Goal: Transaction & Acquisition: Book appointment/travel/reservation

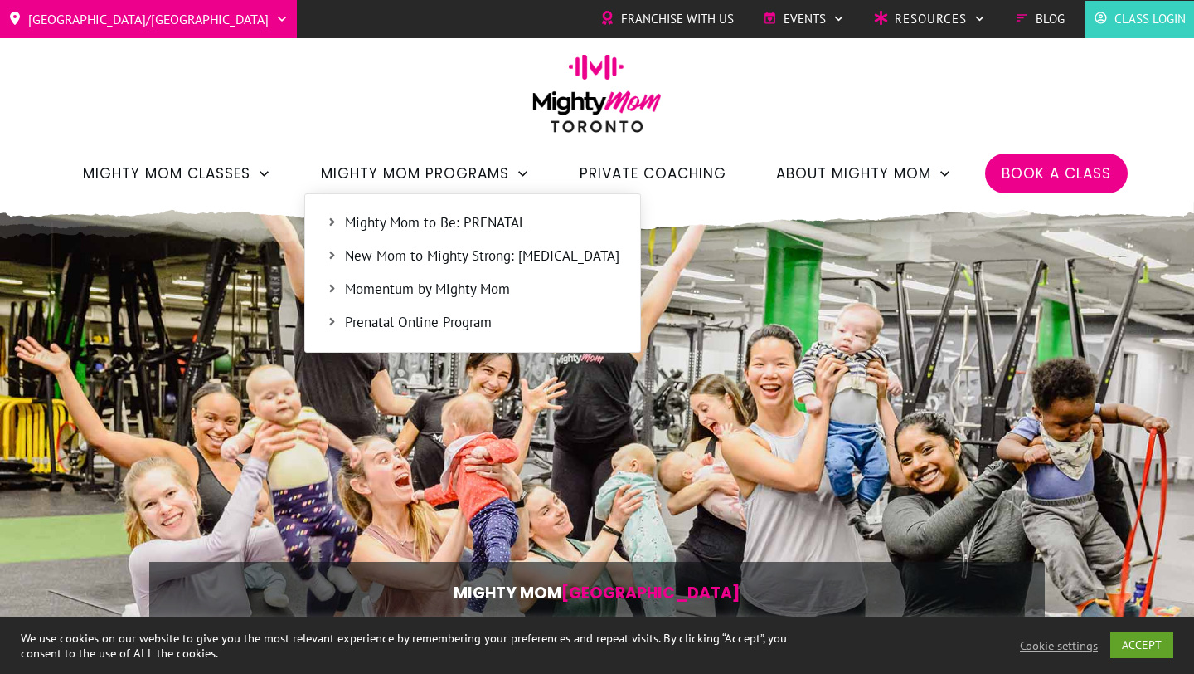
scroll to position [5, 0]
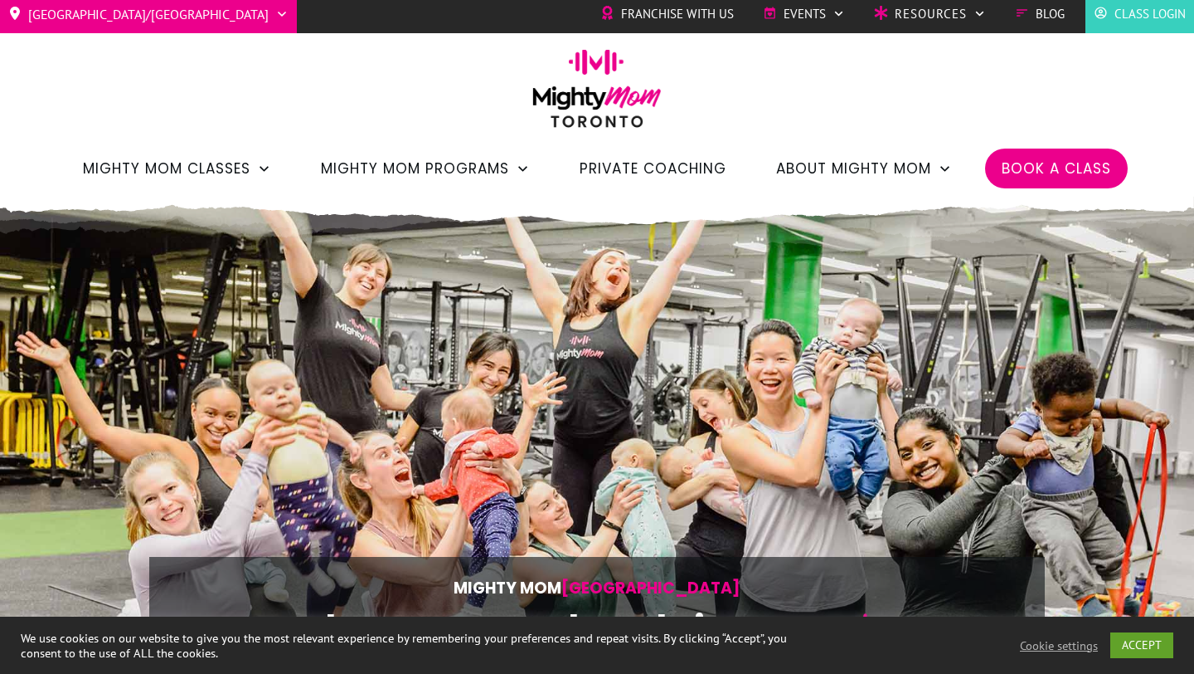
click at [1030, 178] on span "Book a Class" at bounding box center [1056, 168] width 109 height 28
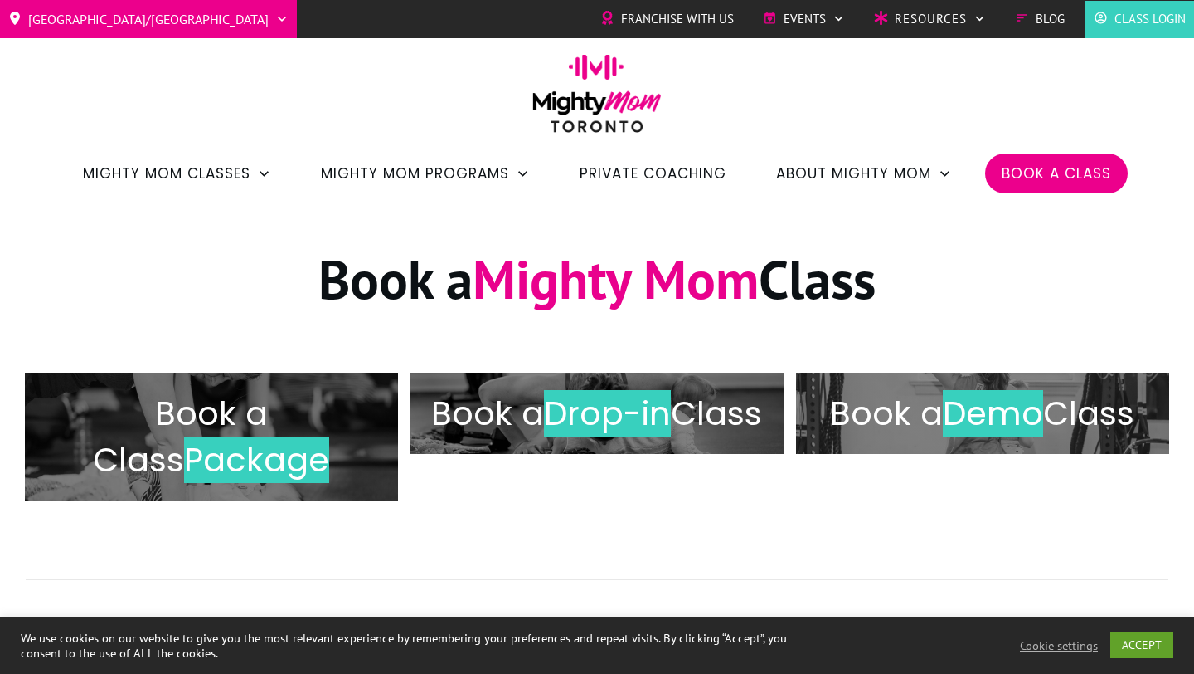
click at [1120, 17] on span "Class Login" at bounding box center [1150, 19] width 71 height 25
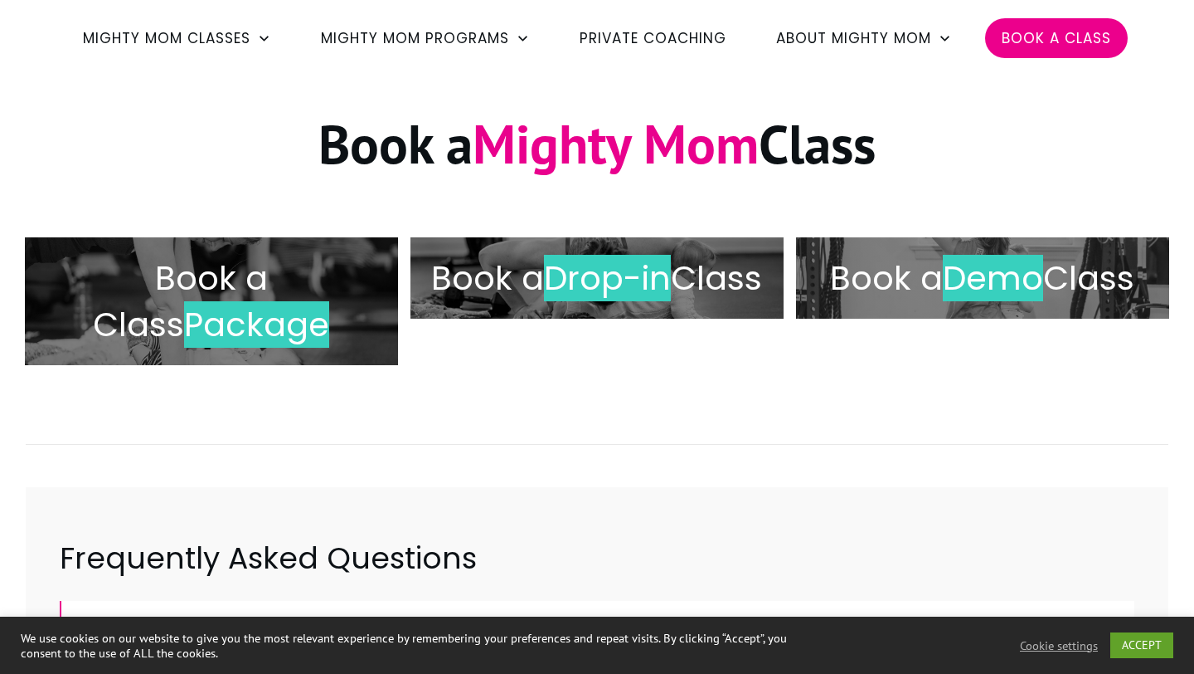
scroll to position [206, 0]
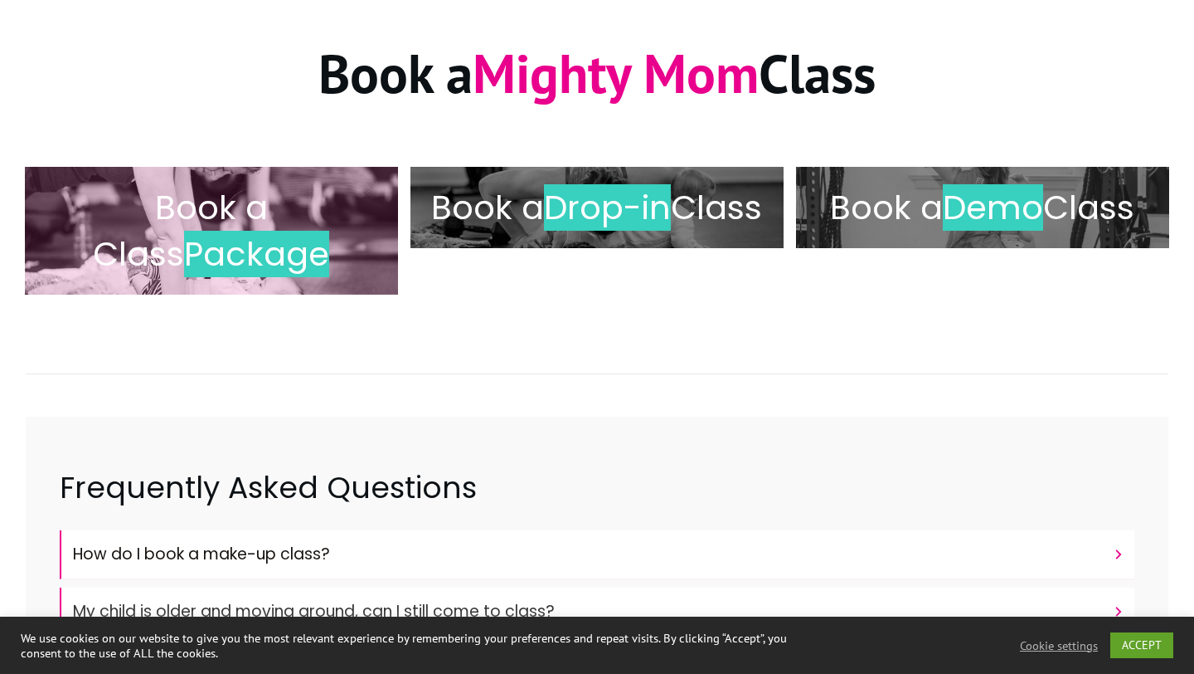
click at [272, 243] on span "Package" at bounding box center [256, 254] width 145 height 46
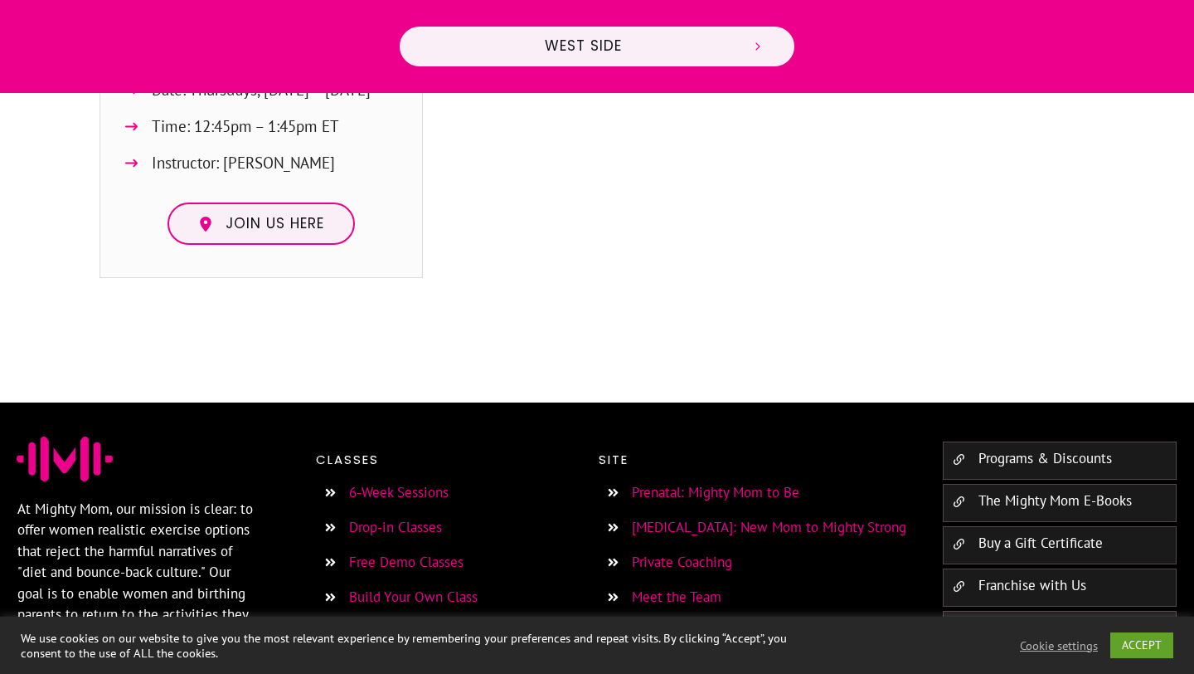
scroll to position [1175, 0]
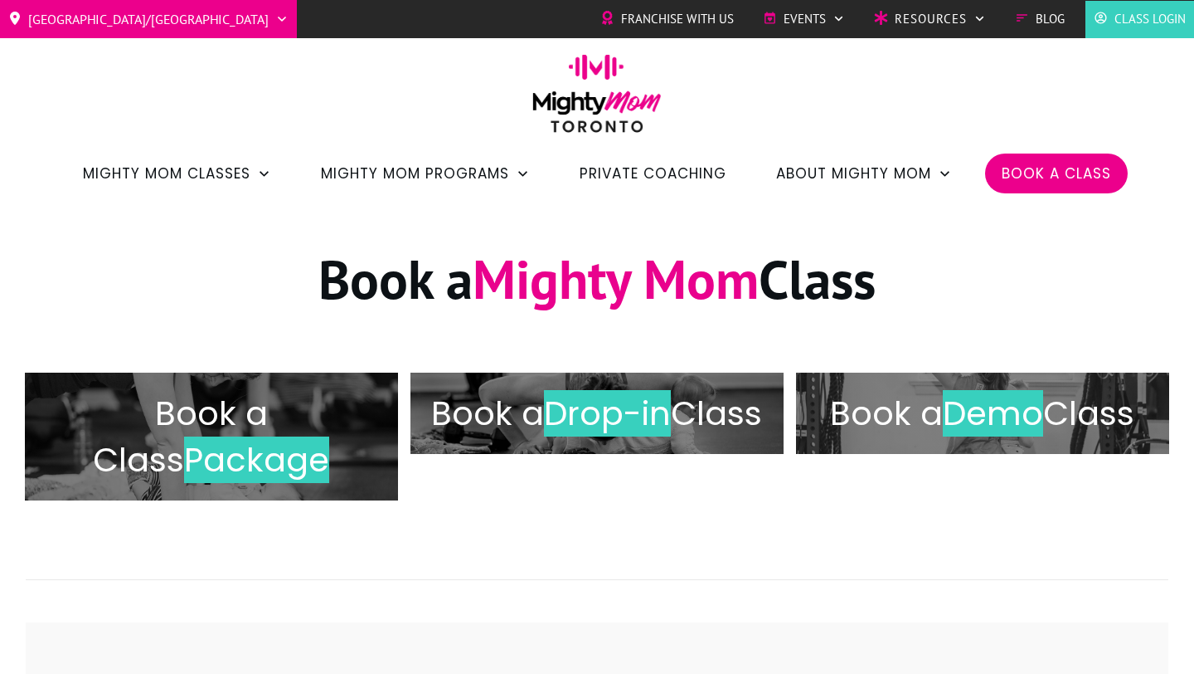
scroll to position [206, 0]
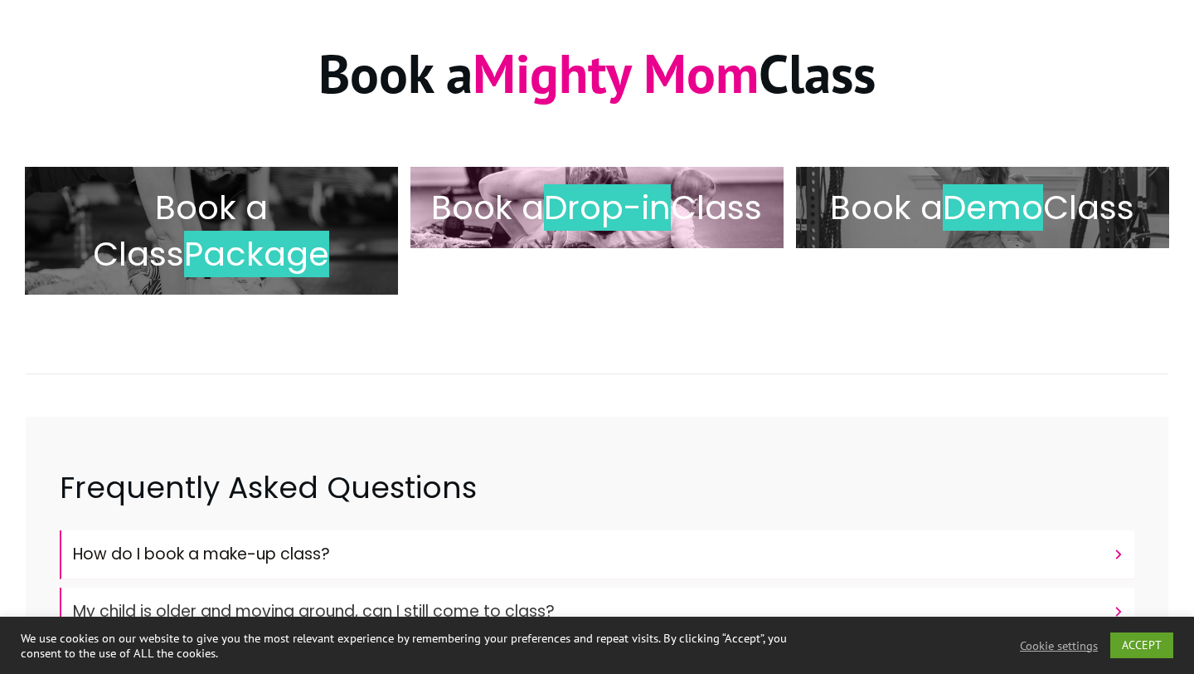
click at [566, 209] on h2 "Book a Drop-in Class" at bounding box center [597, 207] width 338 height 46
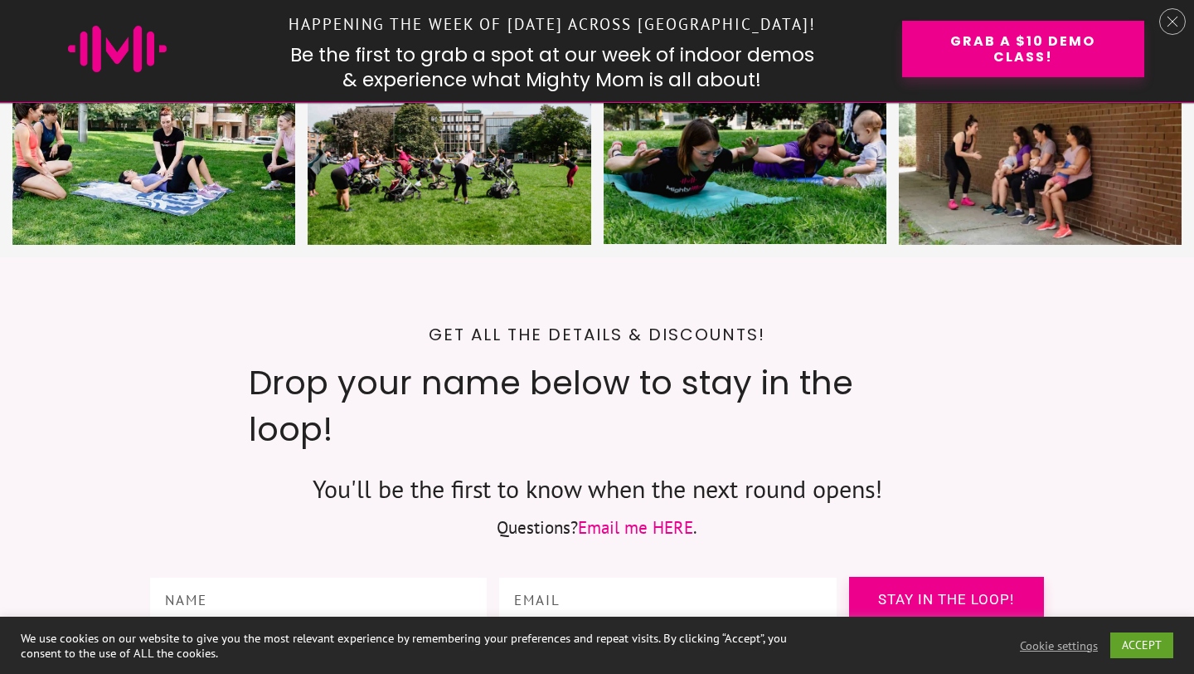
scroll to position [7912, 0]
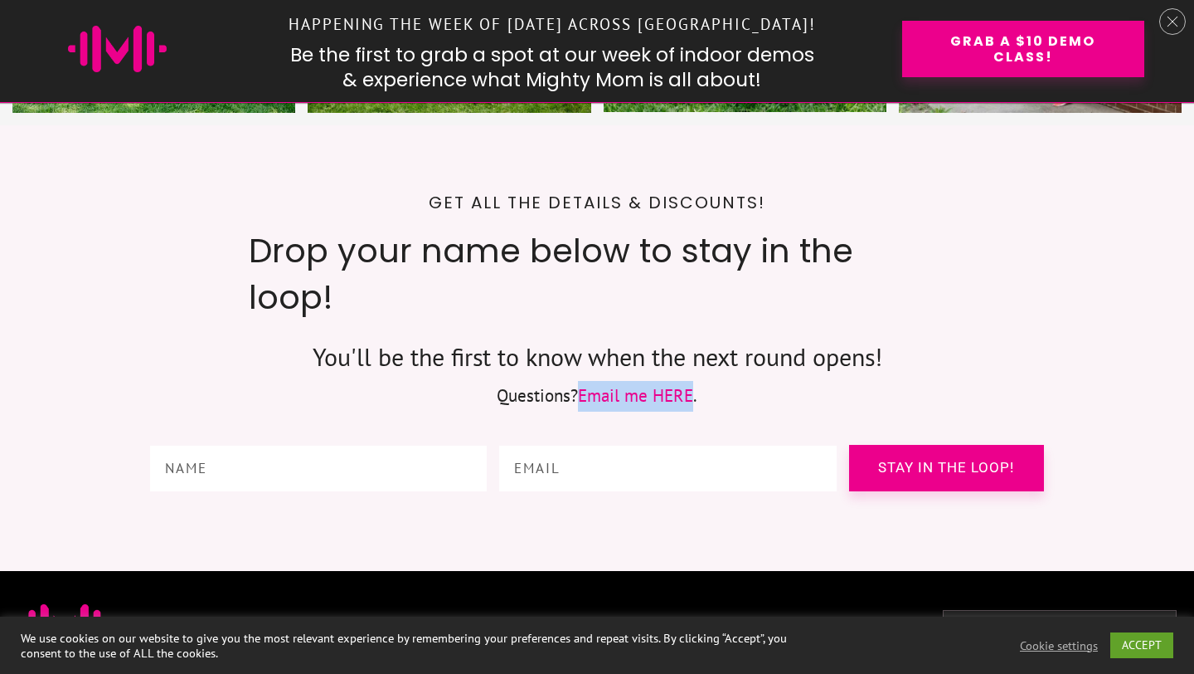
click at [627, 384] on link "Email me HERE" at bounding box center [635, 395] width 115 height 22
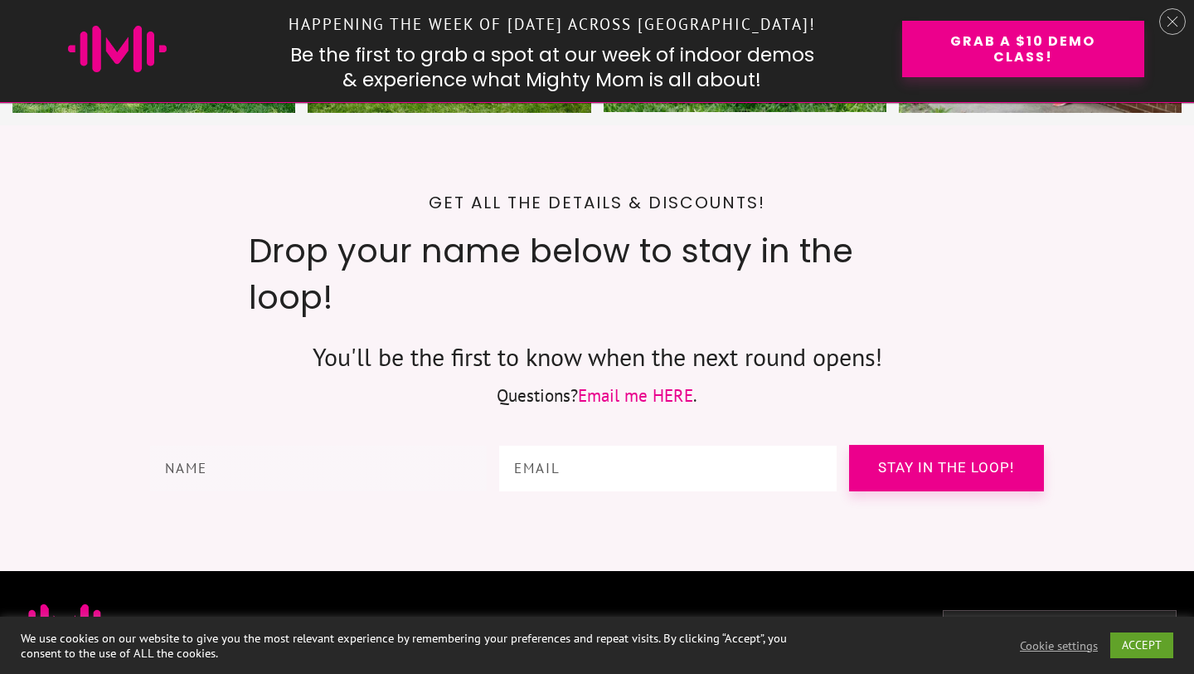
click at [372, 445] on input "text" at bounding box center [318, 468] width 337 height 46
click at [666, 384] on link "Email me HERE" at bounding box center [635, 395] width 115 height 22
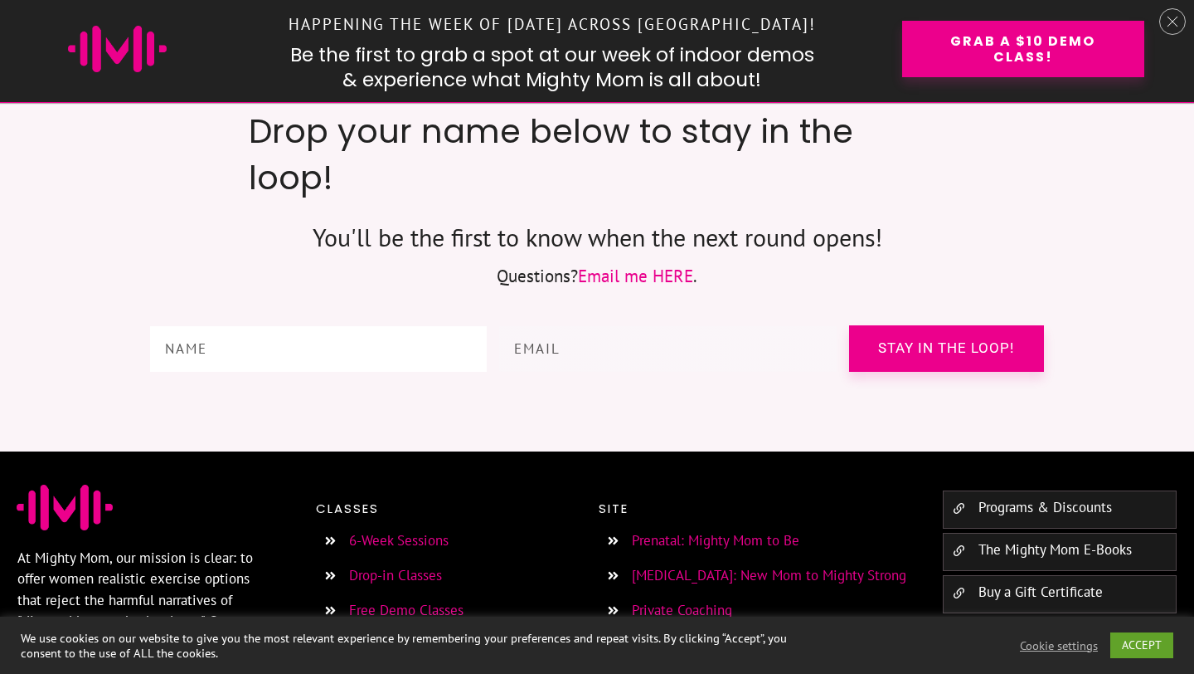
scroll to position [8049, 0]
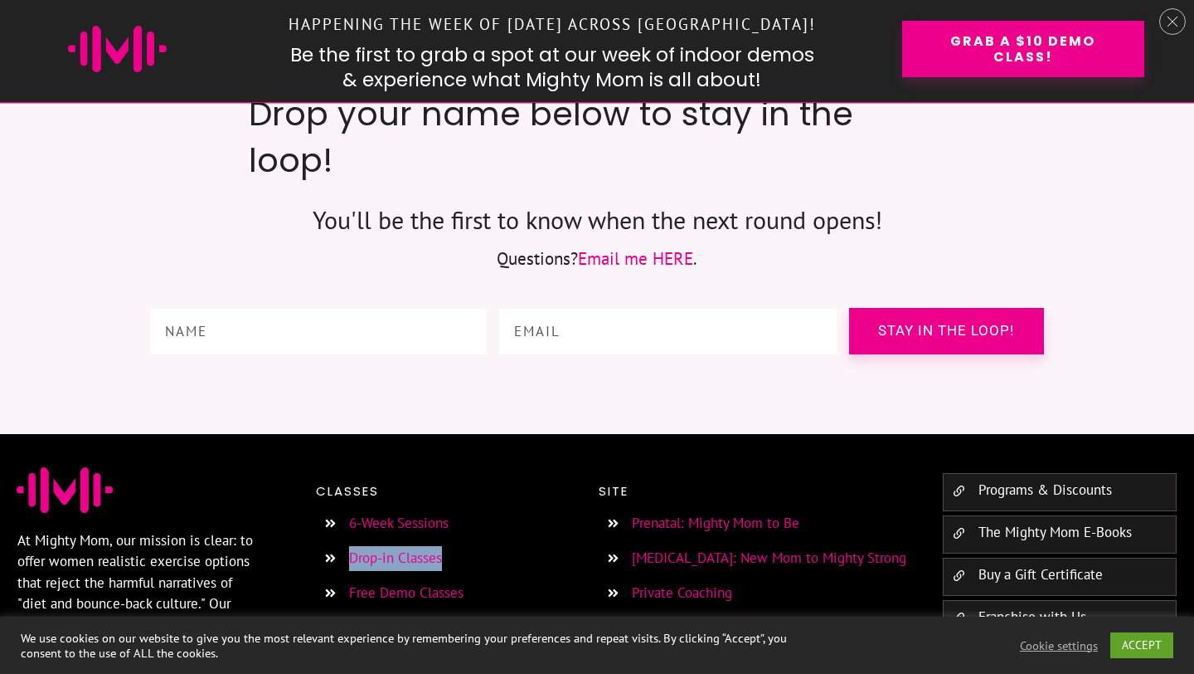
click at [1006, 480] on link "Programs & Discounts" at bounding box center [1046, 489] width 134 height 18
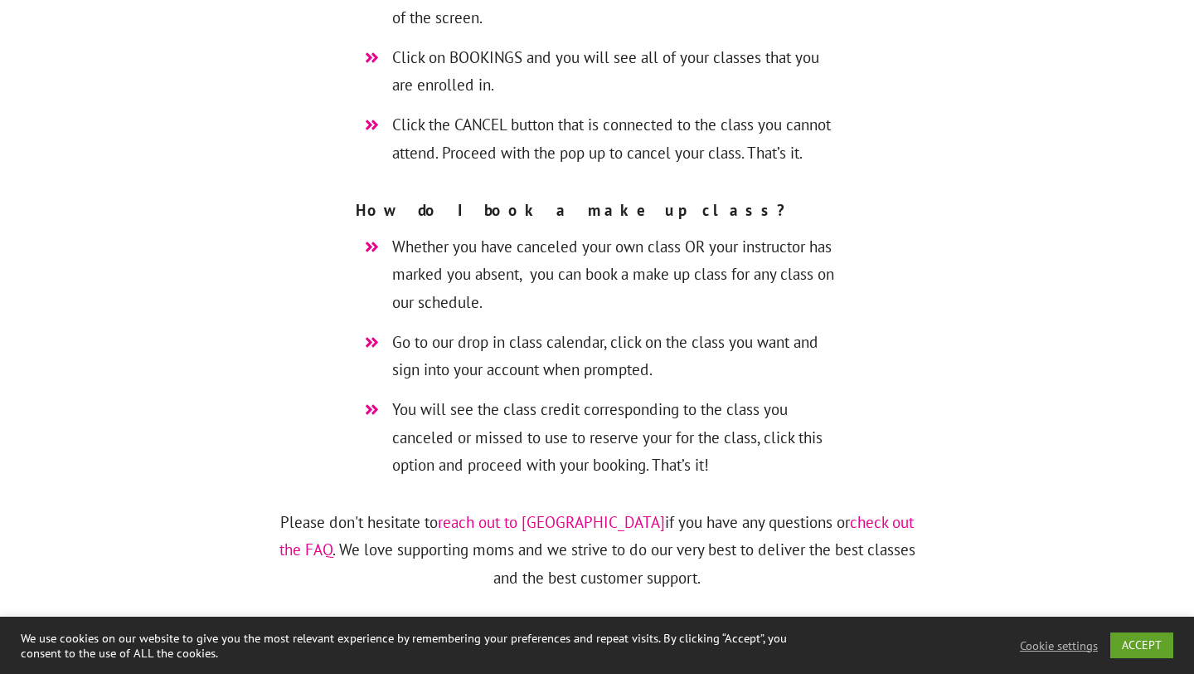
scroll to position [4762, 0]
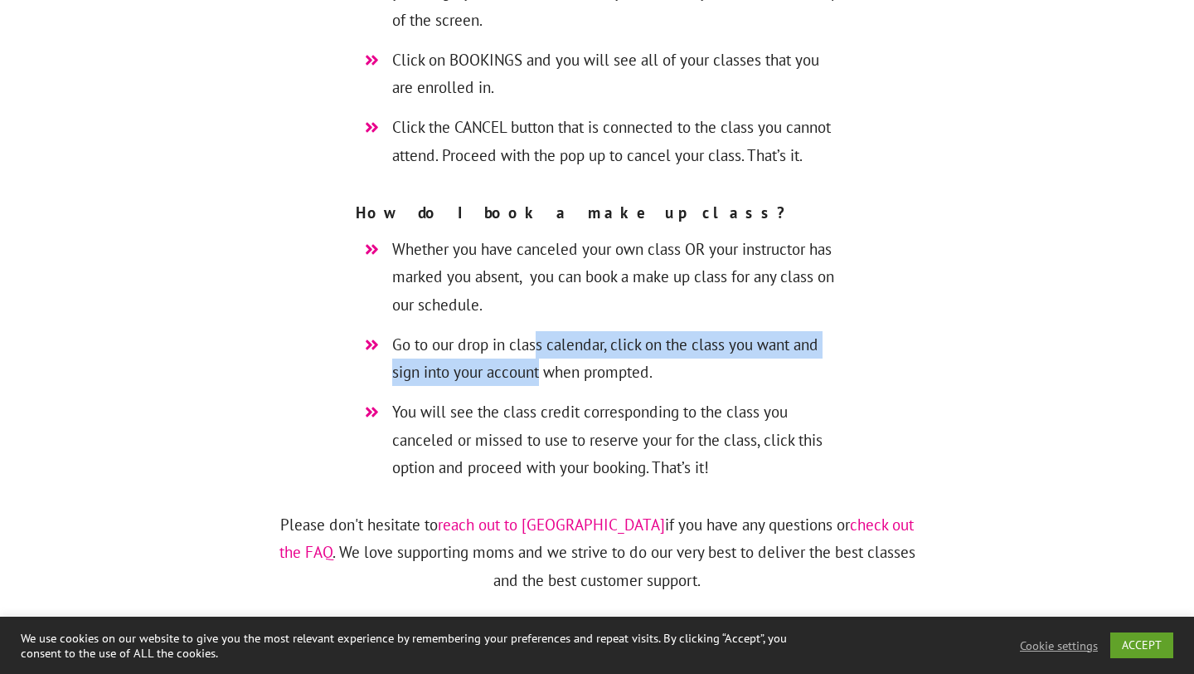
drag, startPoint x: 537, startPoint y: 258, endPoint x: 537, endPoint y: 292, distance: 34.0
click at [537, 331] on span "Go to our drop in class calendar, click on the class you want and sign into you…" at bounding box center [615, 359] width 447 height 56
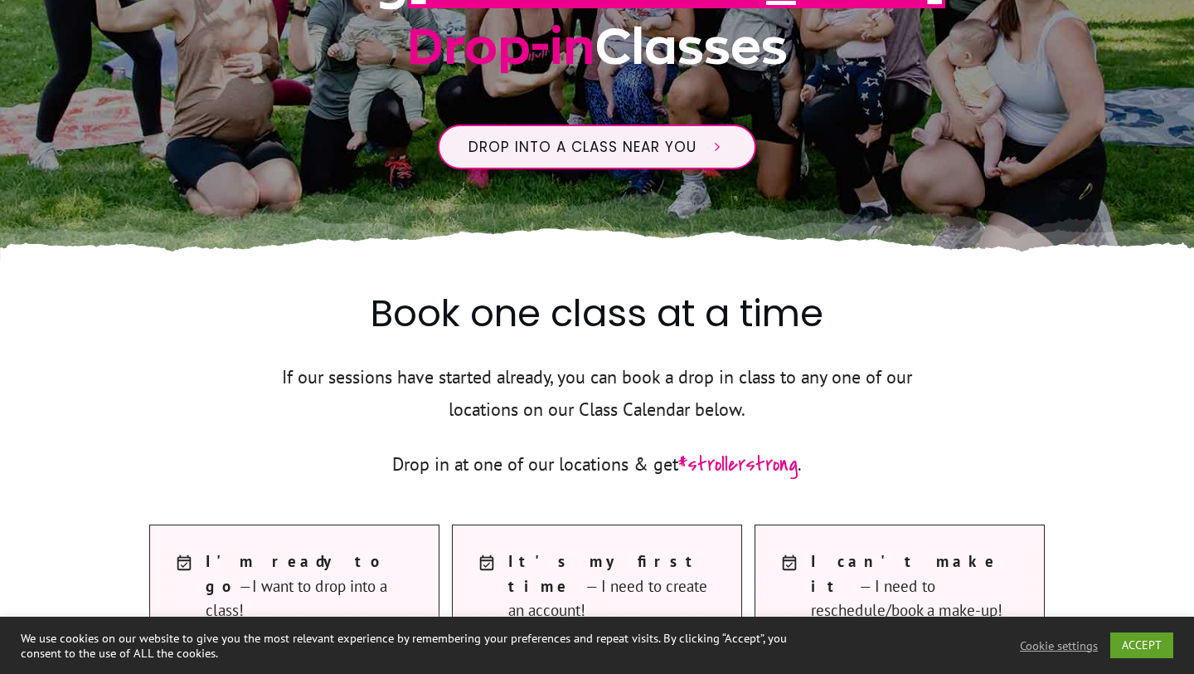
scroll to position [0, 0]
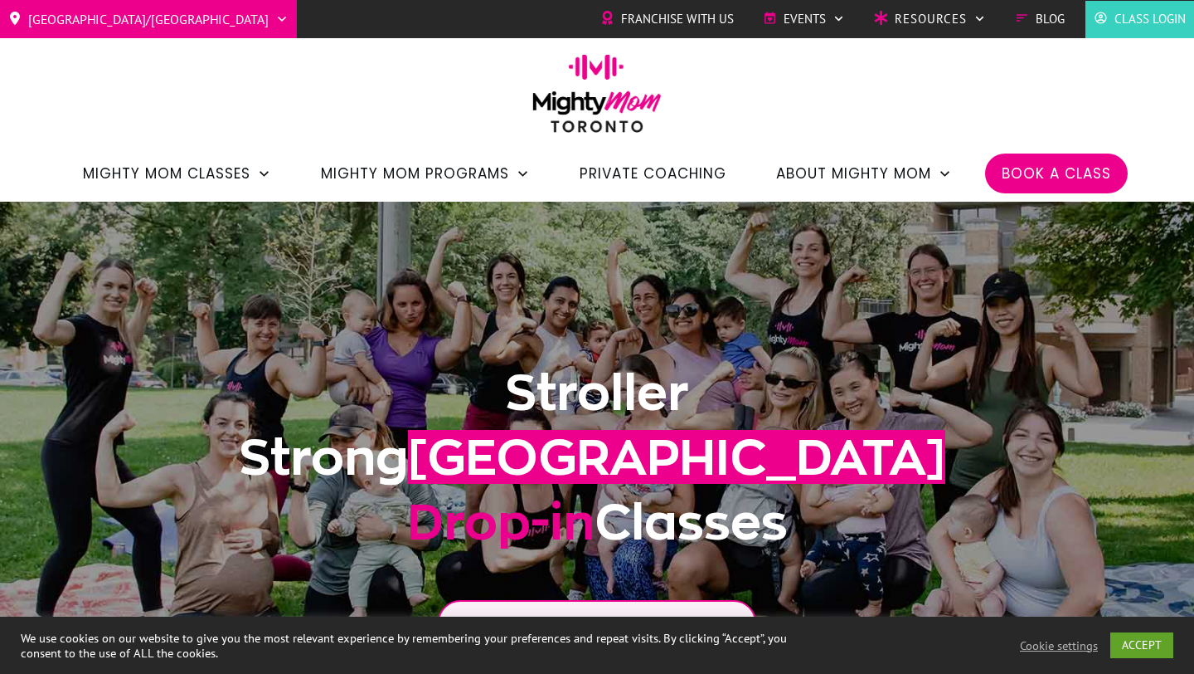
click at [1112, 27] on link "Class Login" at bounding box center [1140, 19] width 92 height 25
click at [896, 80] on link "Programs & Discounts" at bounding box center [951, 85] width 168 height 28
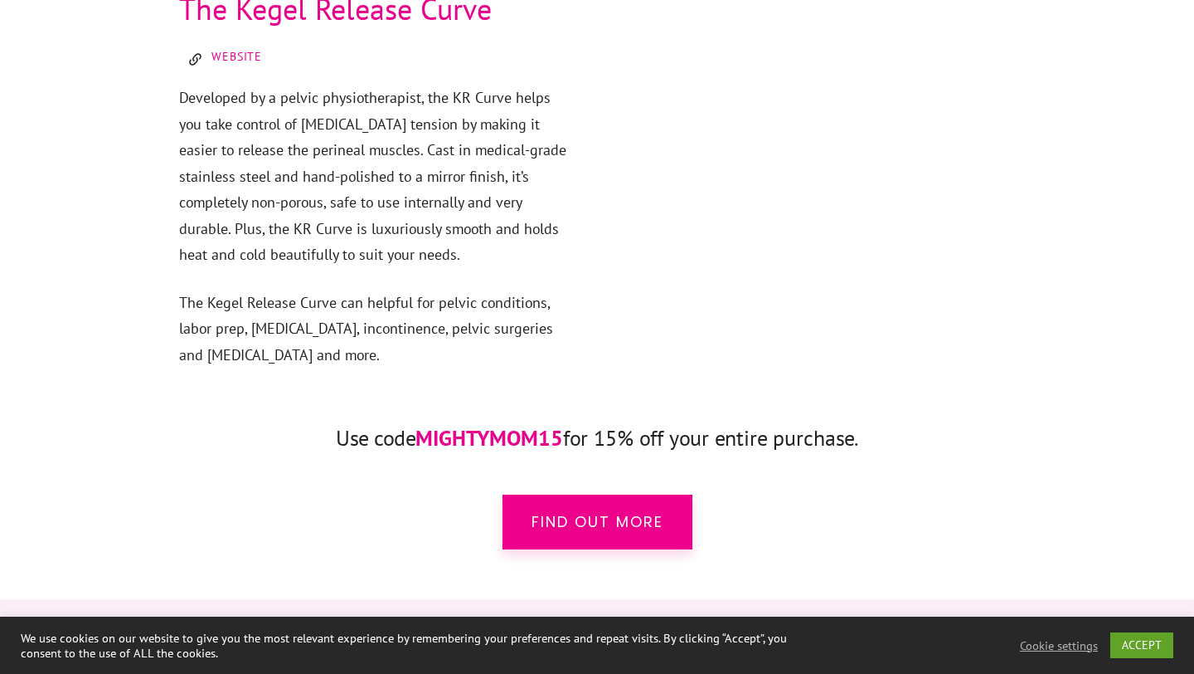
scroll to position [2424, 0]
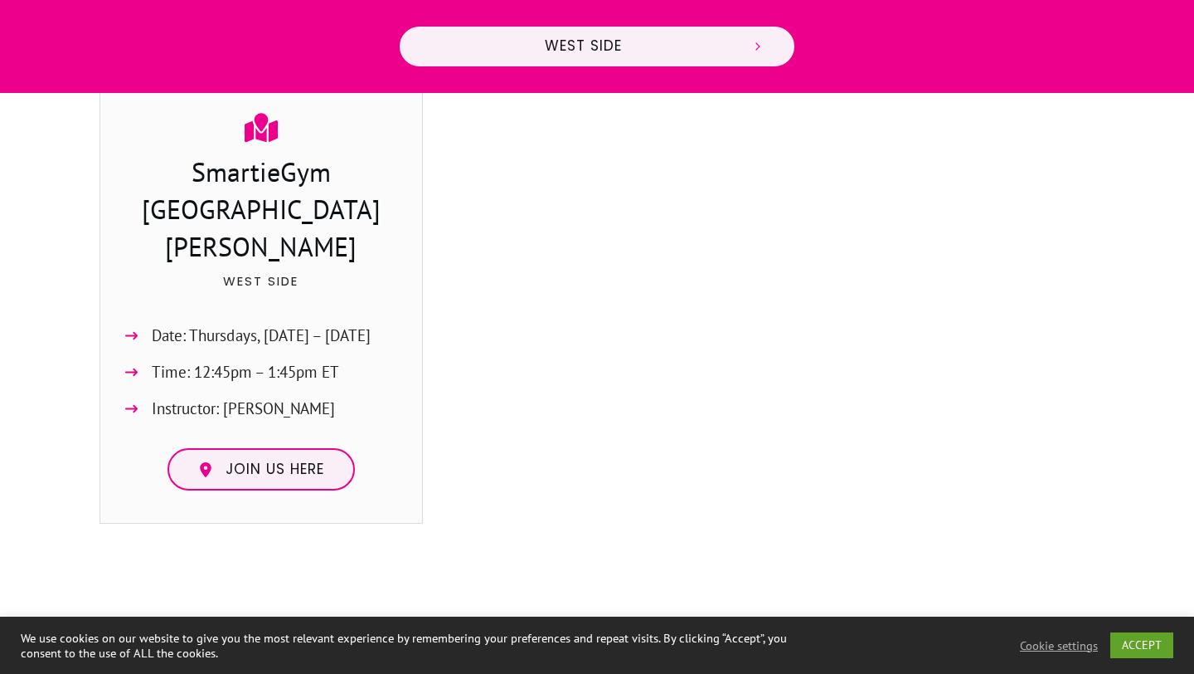
scroll to position [898, 0]
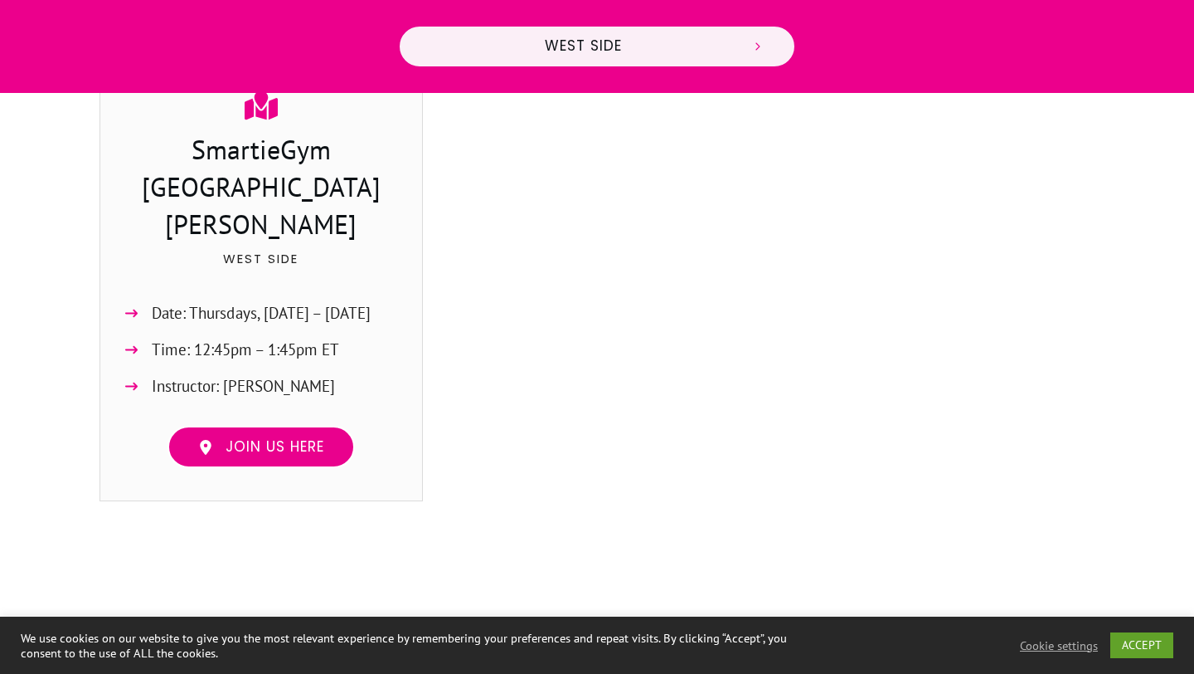
click at [331, 426] on link "Join us here" at bounding box center [261, 447] width 187 height 43
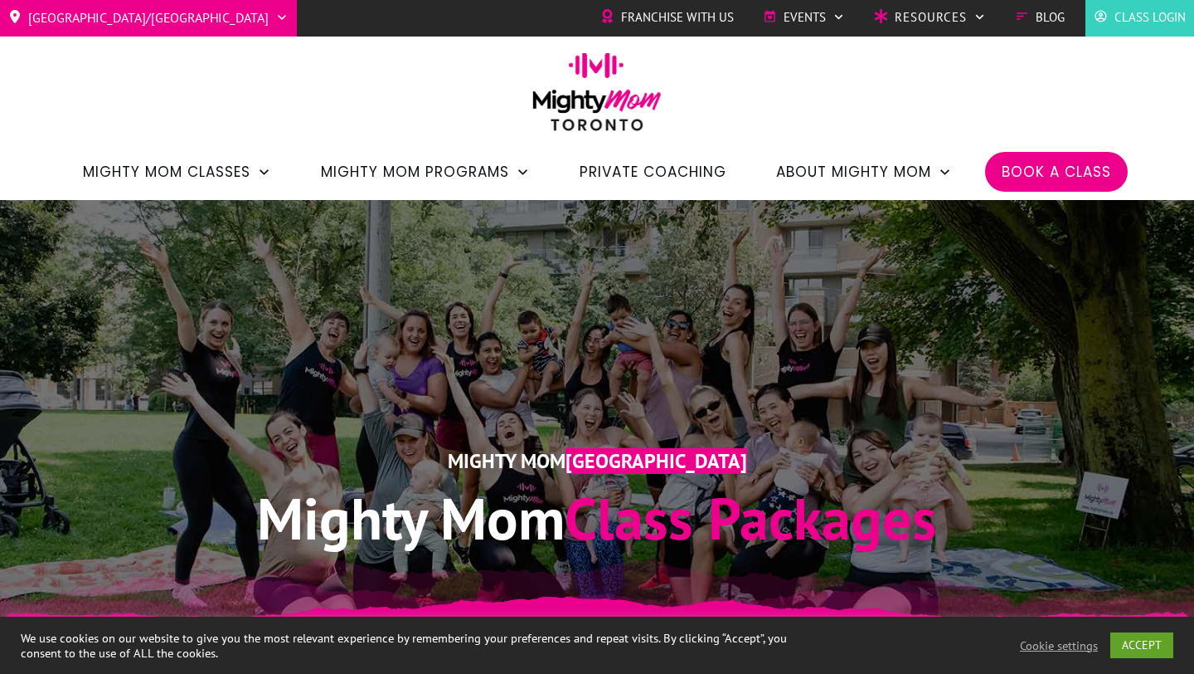
scroll to position [0, 0]
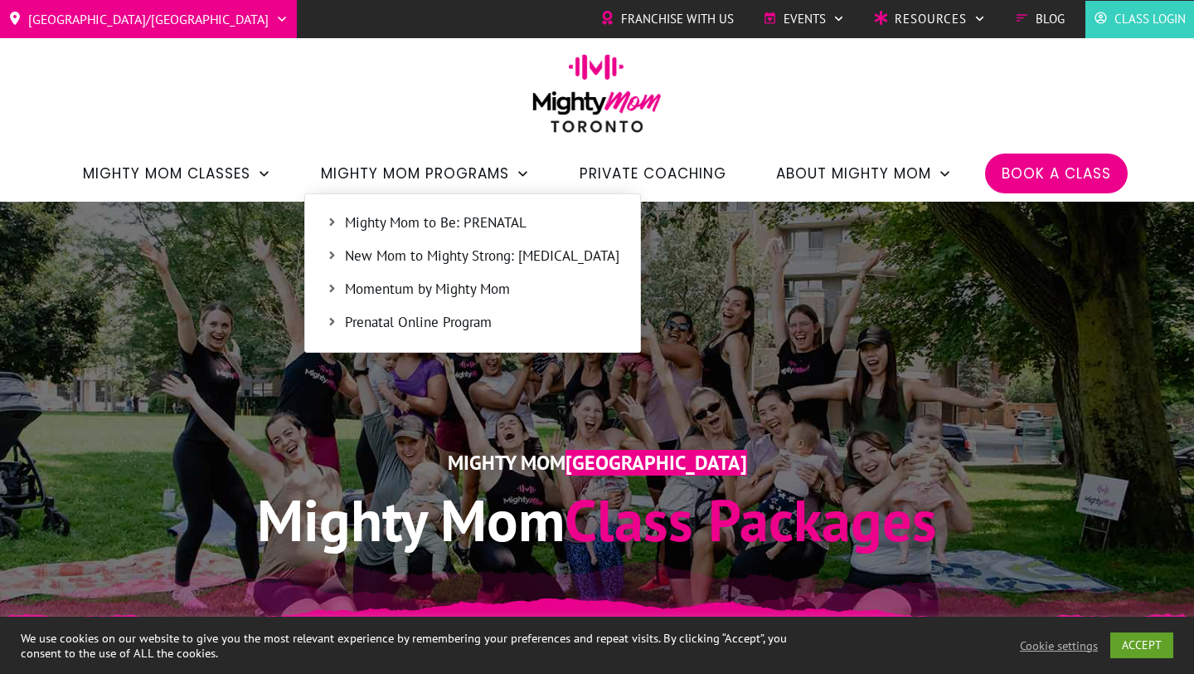
click at [383, 266] on span "New Mom to Mighty Strong: [MEDICAL_DATA]" at bounding box center [482, 257] width 275 height 22
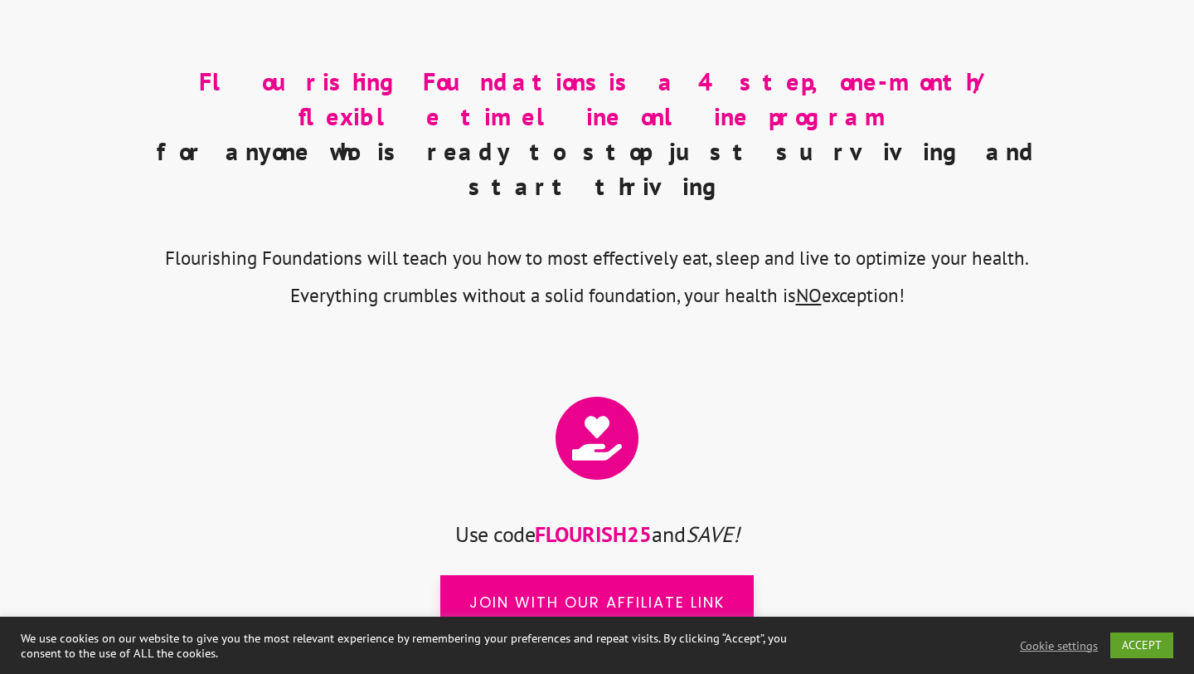
scroll to position [5419, 0]
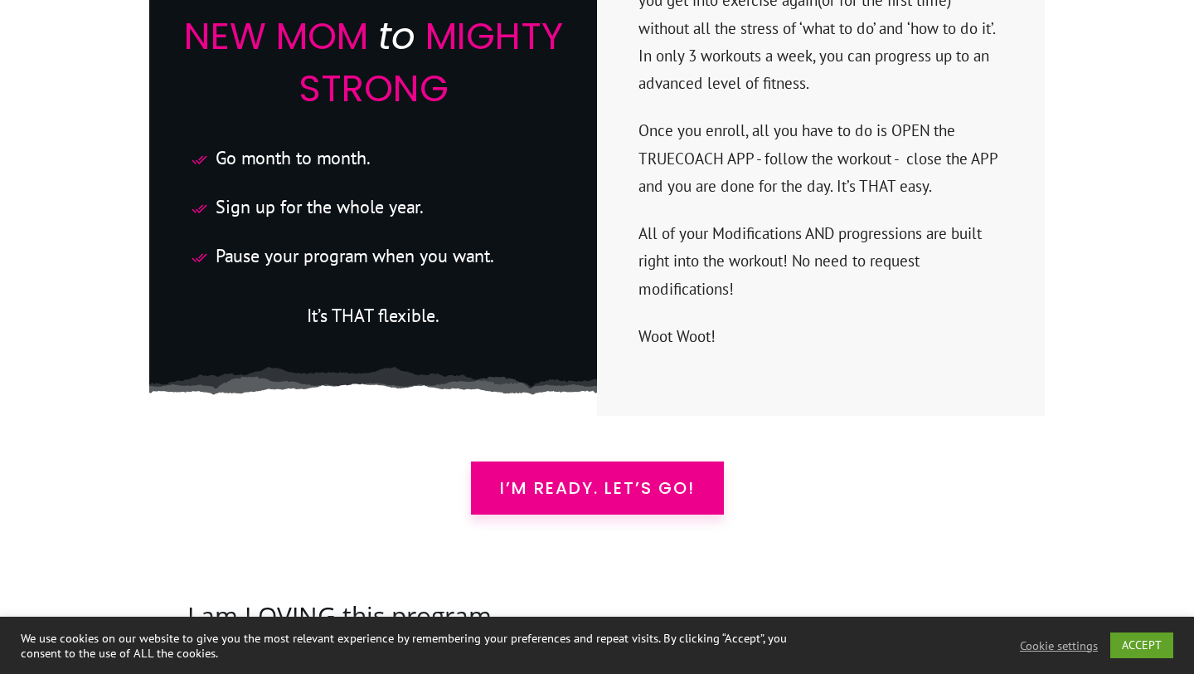
scroll to position [4394, 0]
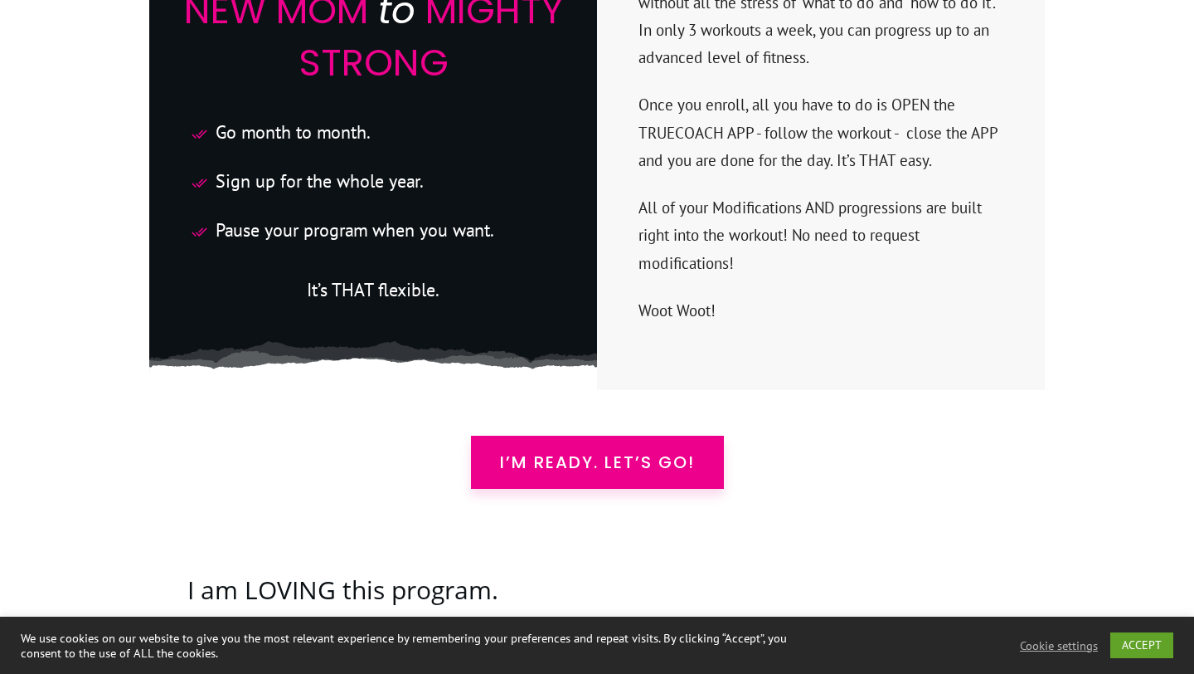
click at [528, 452] on span "I’m READY. Let’s Go!" at bounding box center [597, 462] width 195 height 20
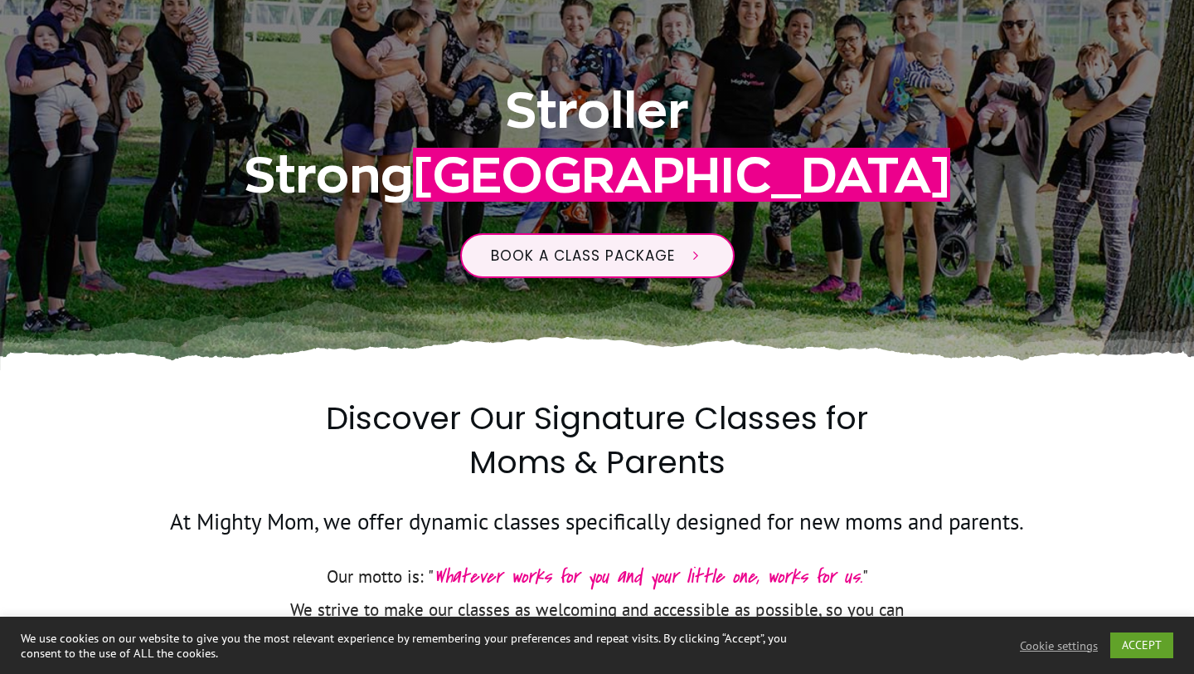
scroll to position [347, 0]
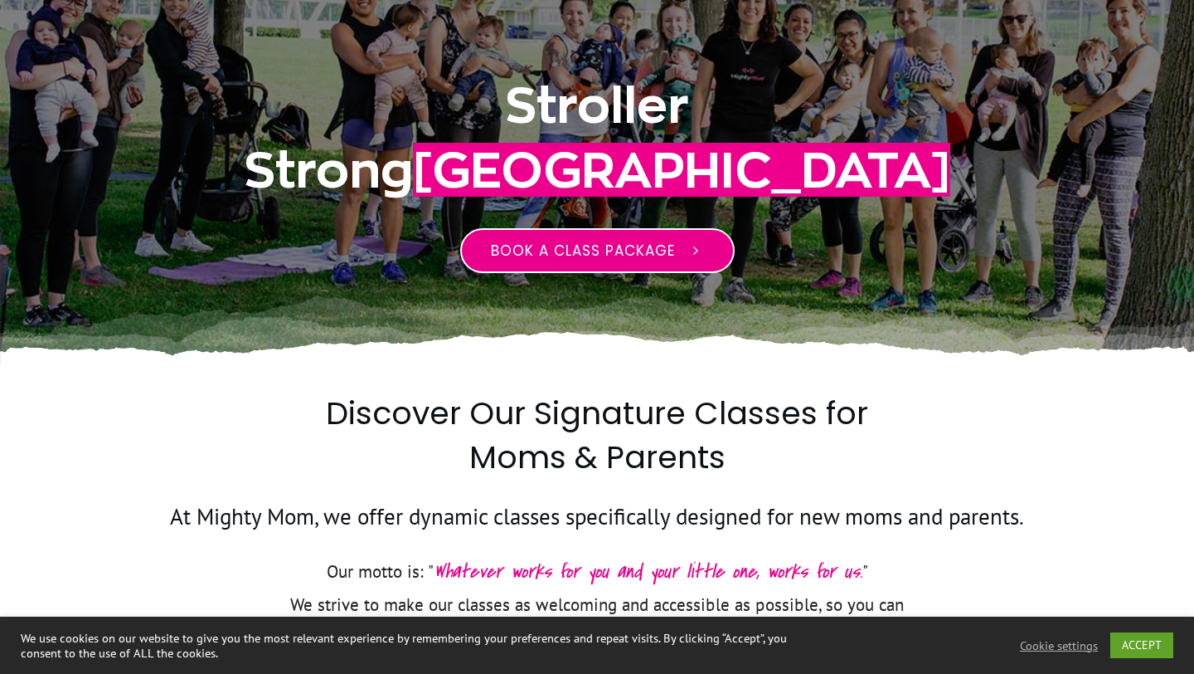
click at [534, 247] on span "Book a class package" at bounding box center [583, 251] width 184 height 20
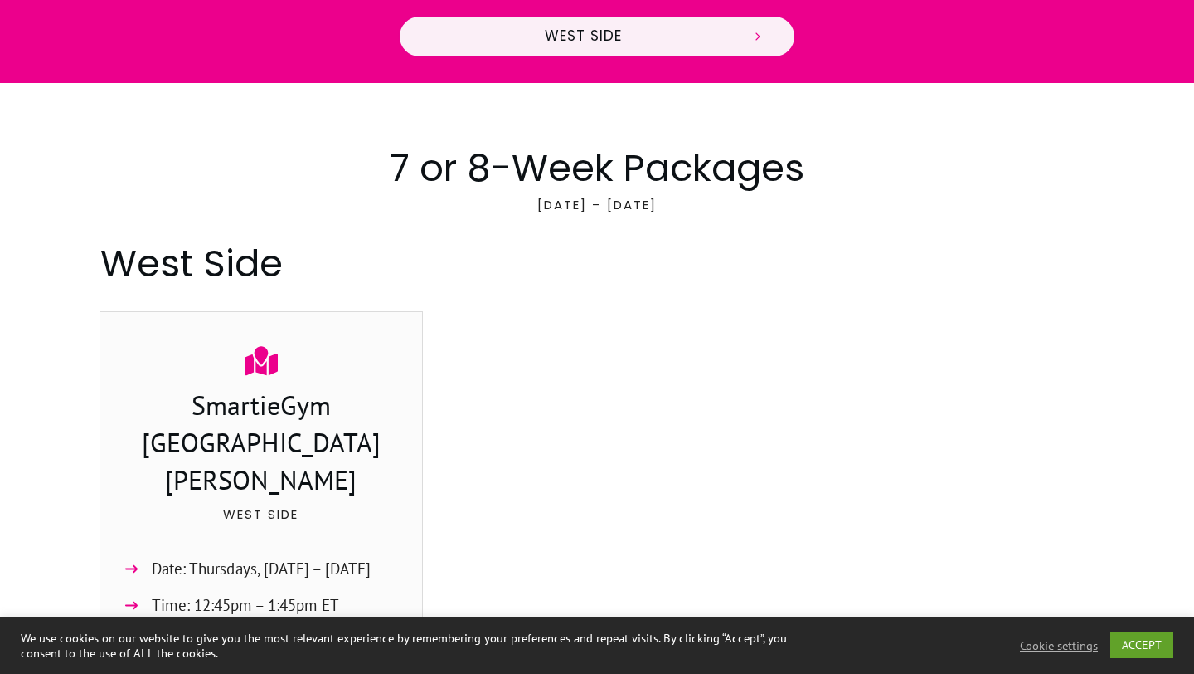
scroll to position [601, 0]
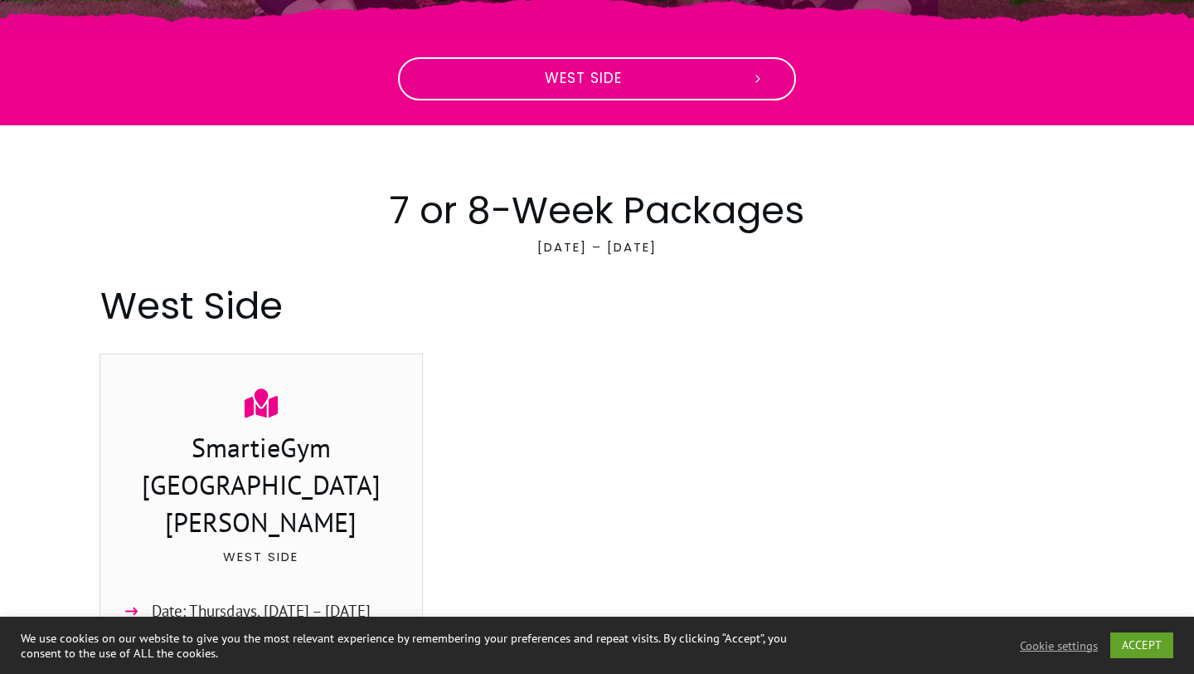
click at [660, 85] on span "West Side" at bounding box center [583, 79] width 309 height 18
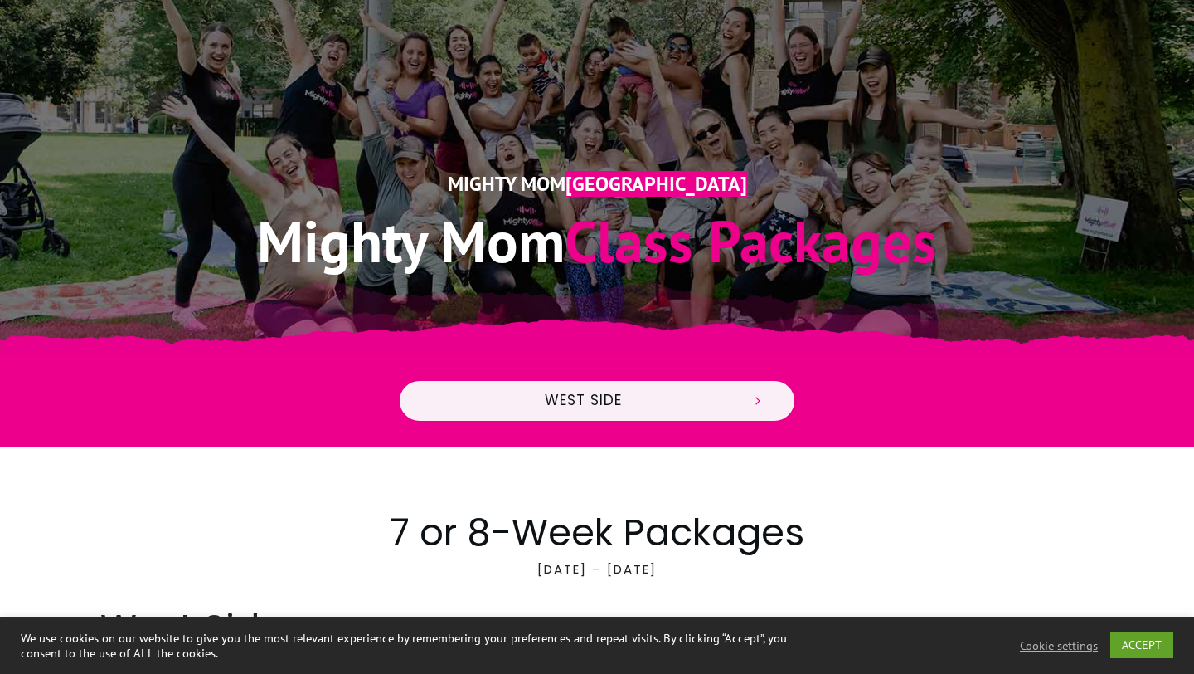
scroll to position [257, 0]
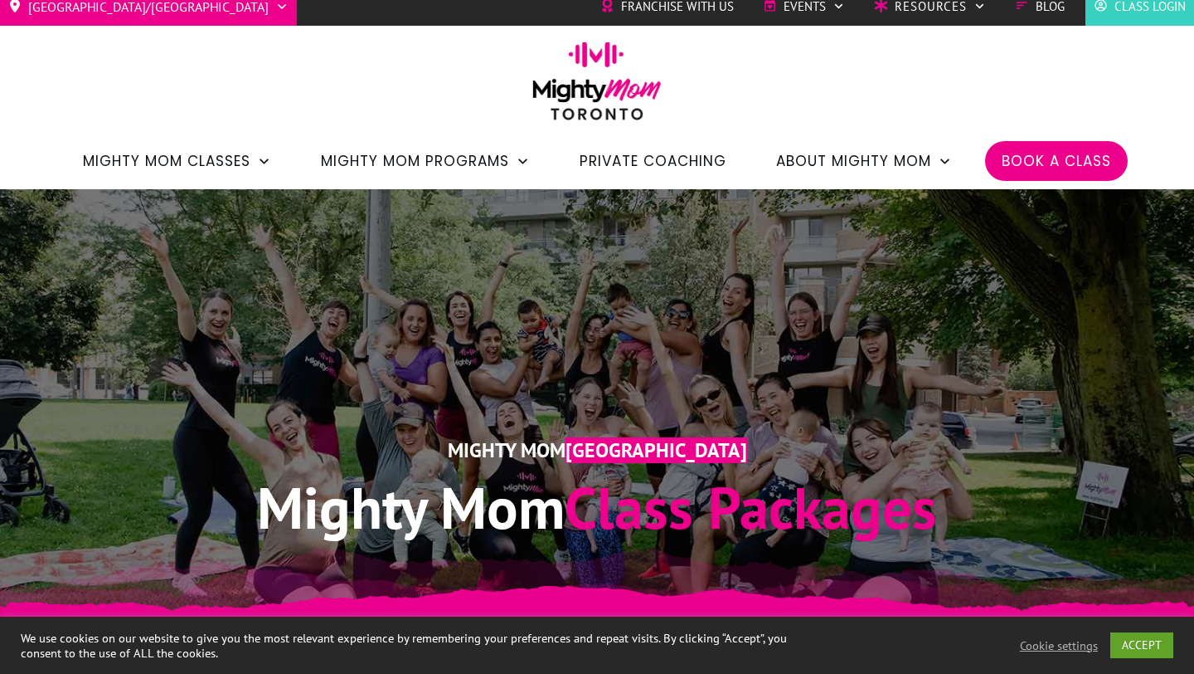
scroll to position [4, 0]
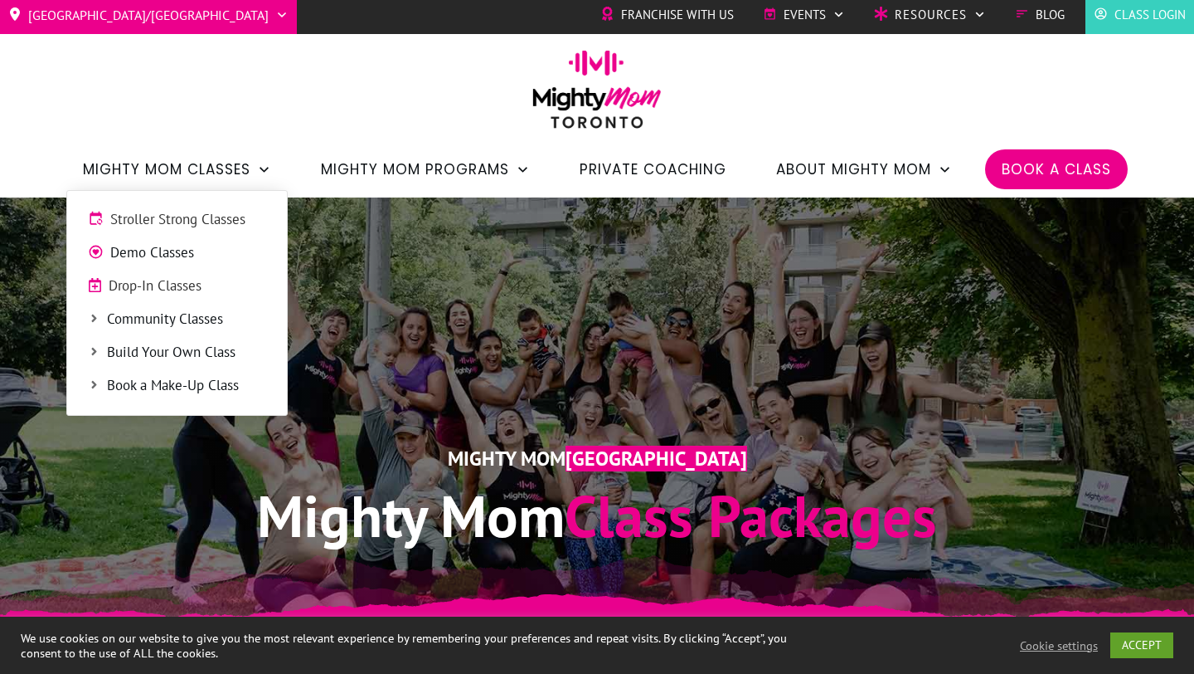
click at [152, 288] on span "Drop-In Classes" at bounding box center [188, 286] width 158 height 22
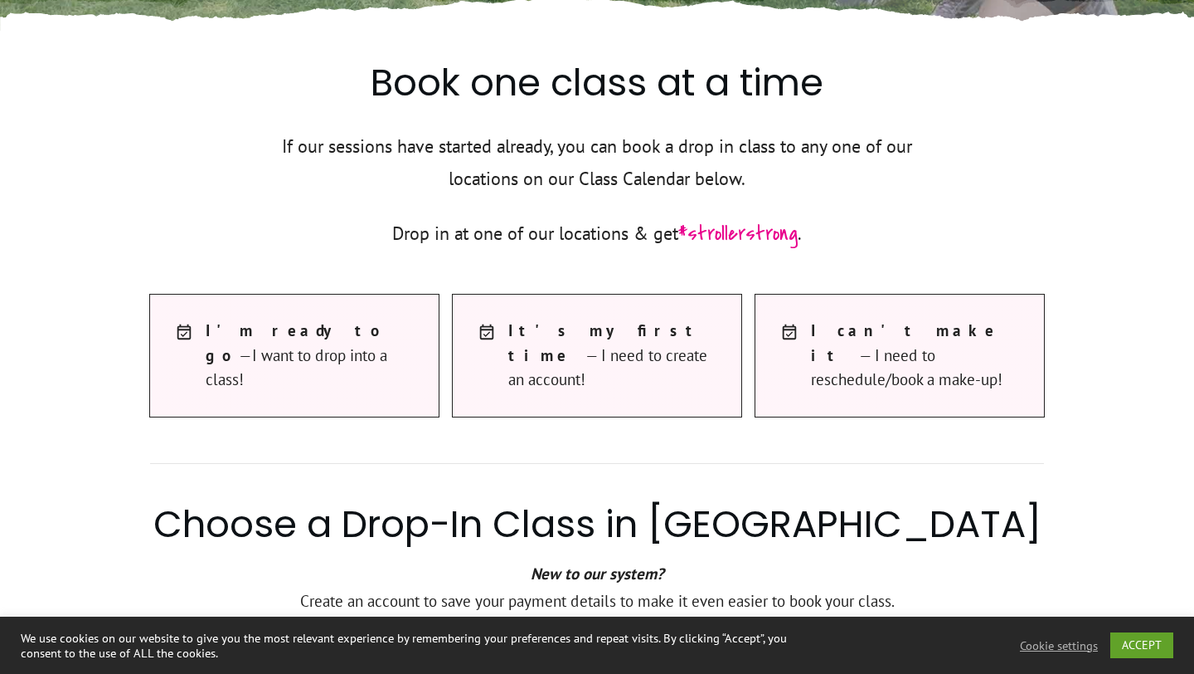
scroll to position [698, 0]
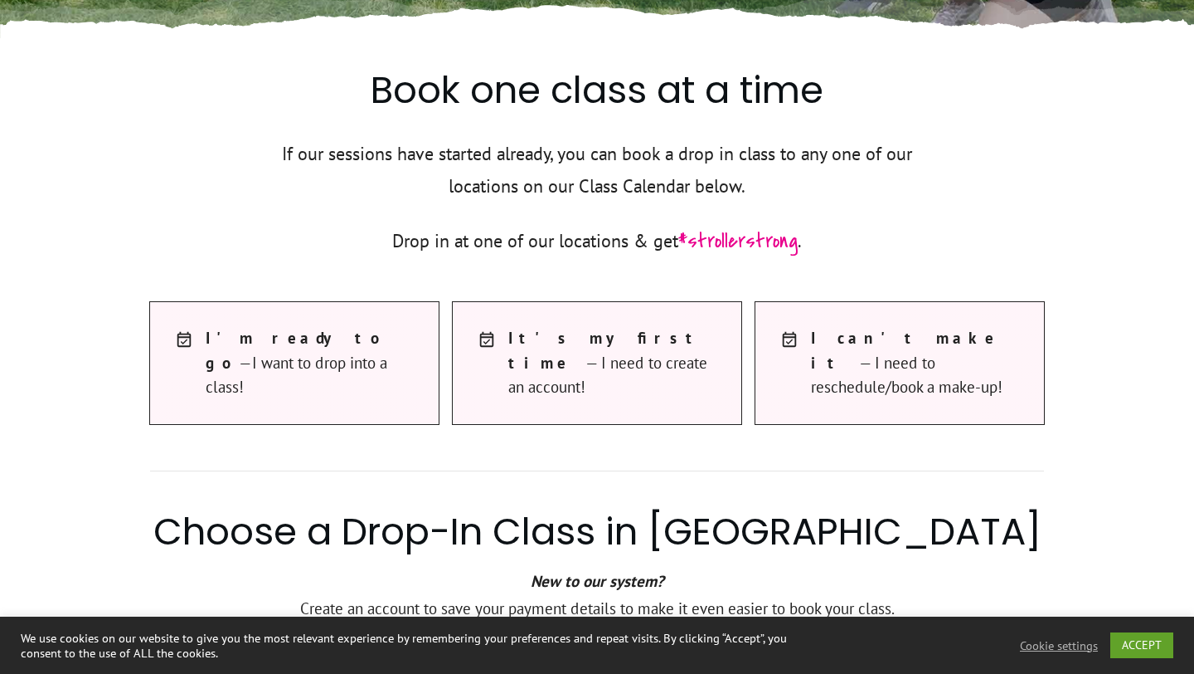
click at [507, 362] on li "I t's my first time — I need to create an account!" at bounding box center [596, 362] width 255 height 73
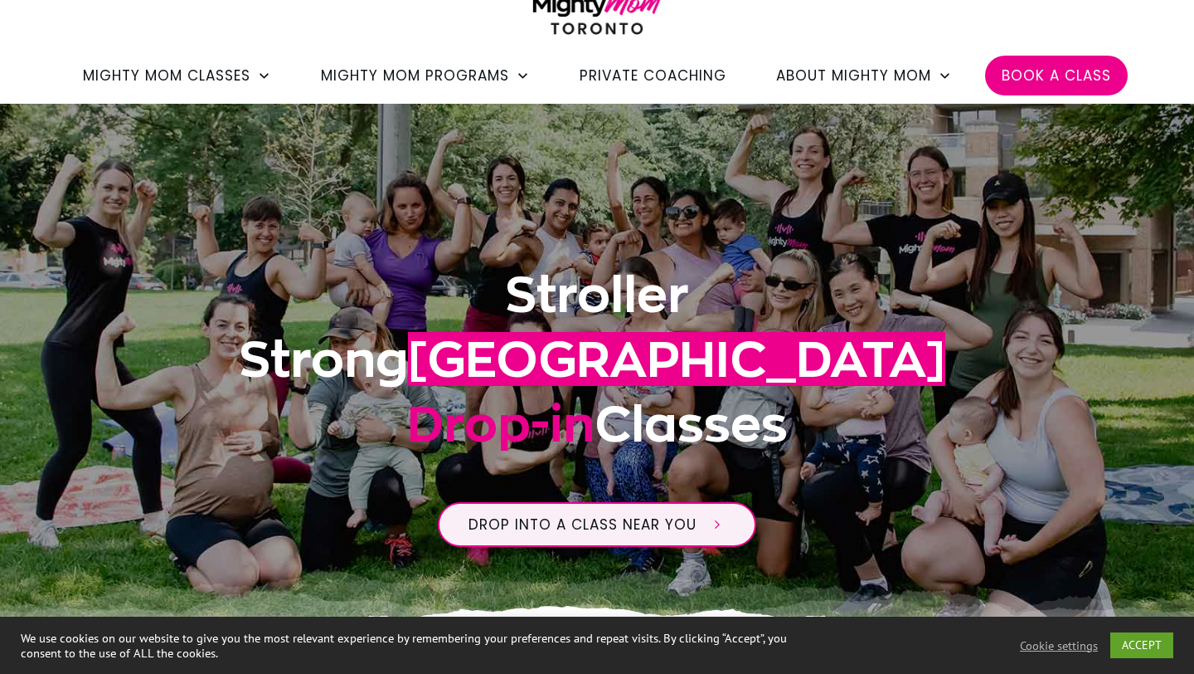
scroll to position [66, 0]
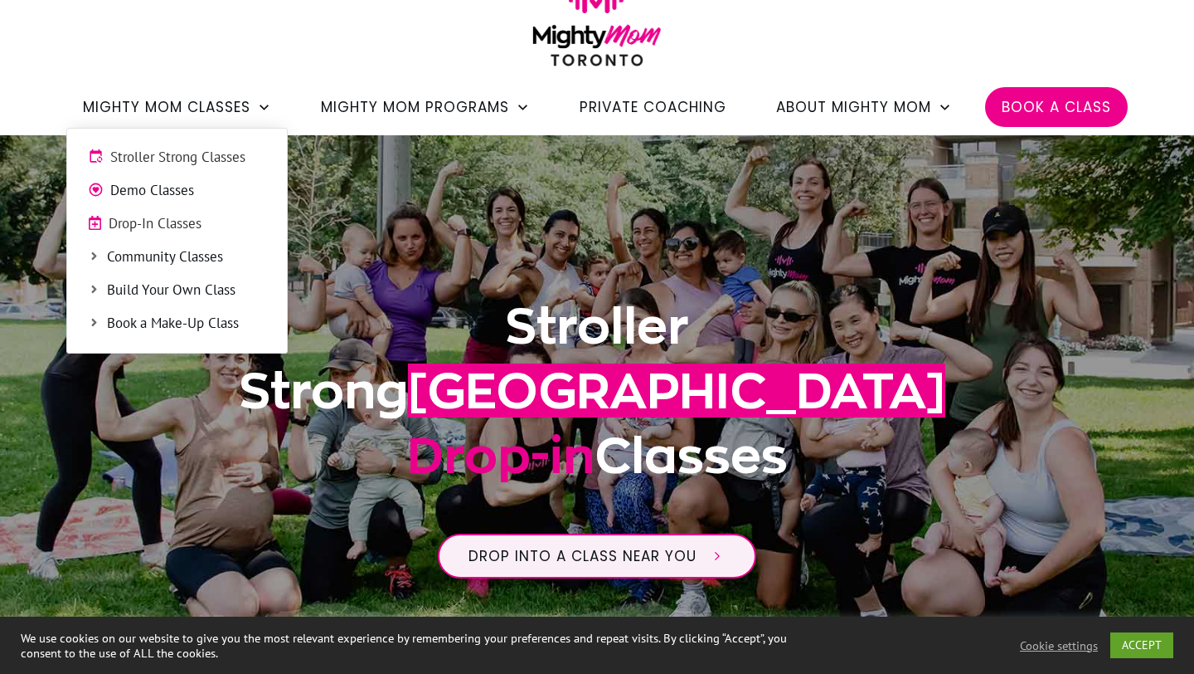
click at [157, 289] on span "Build Your Own Class" at bounding box center [186, 291] width 159 height 22
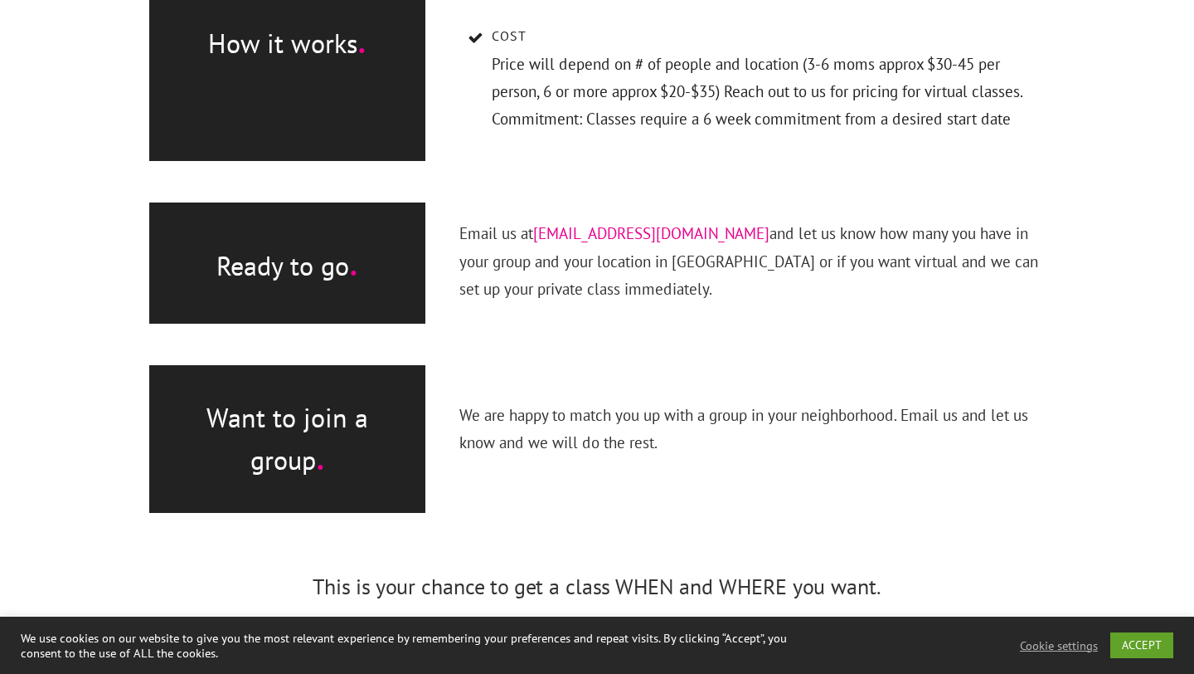
scroll to position [999, 0]
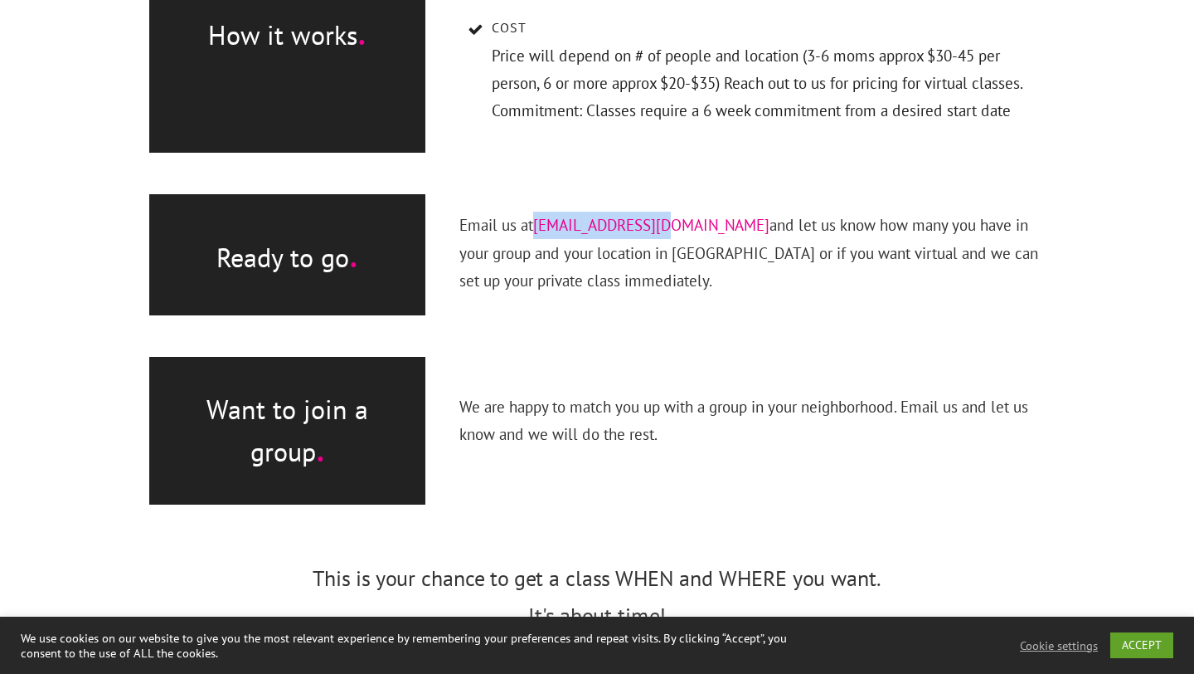
drag, startPoint x: 537, startPoint y: 221, endPoint x: 697, endPoint y: 221, distance: 160.1
click at [697, 221] on font "Email us at INFO@MIGHTYMOM.ca and let us know how many you have in your group a…" at bounding box center [749, 252] width 579 height 75
copy link "INFO@MIGHTYMOM.ca"
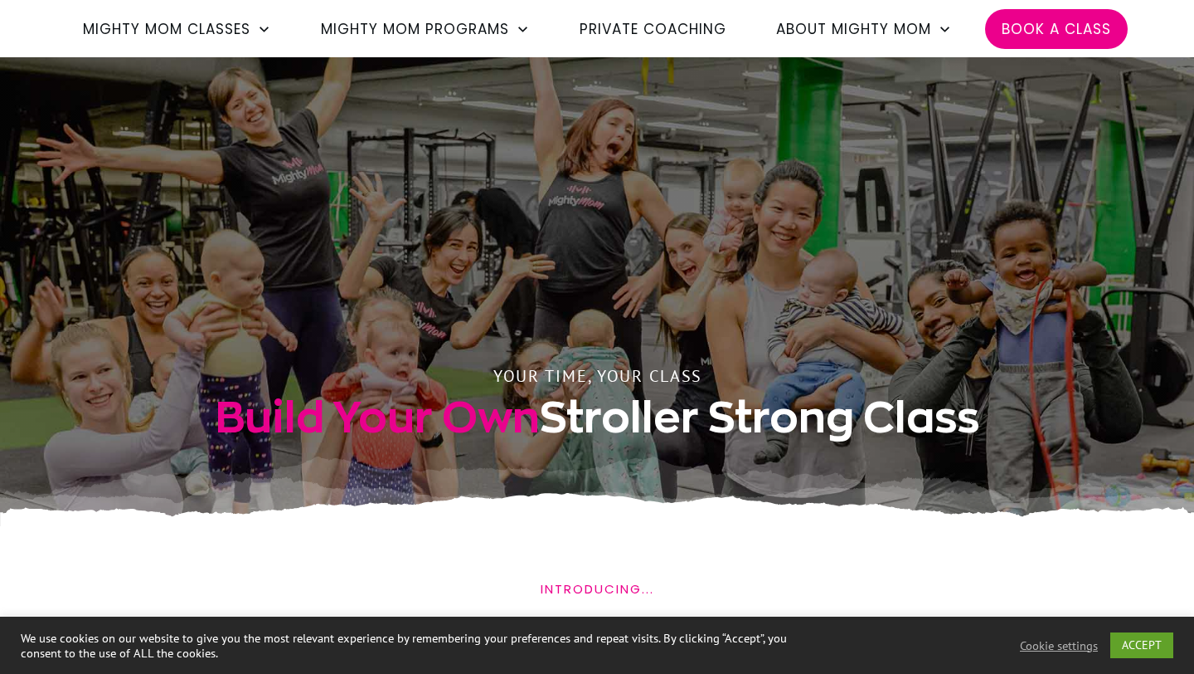
scroll to position [0, 0]
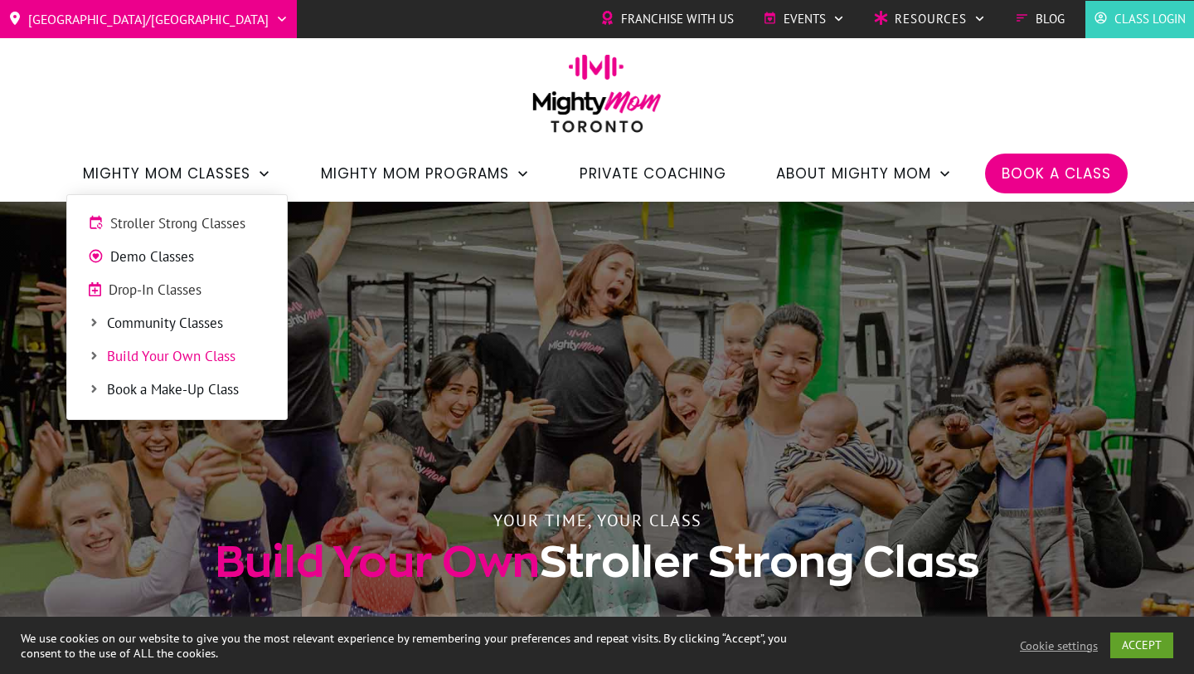
click at [158, 299] on span "Drop-In Classes" at bounding box center [188, 291] width 158 height 22
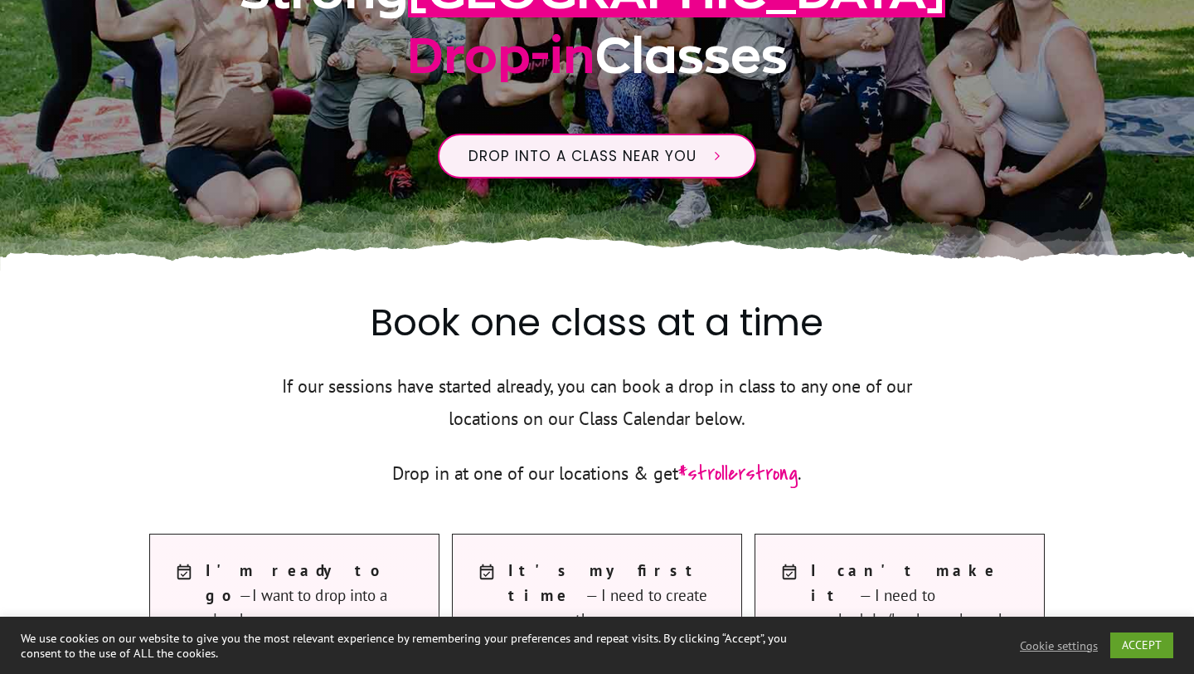
scroll to position [421, 0]
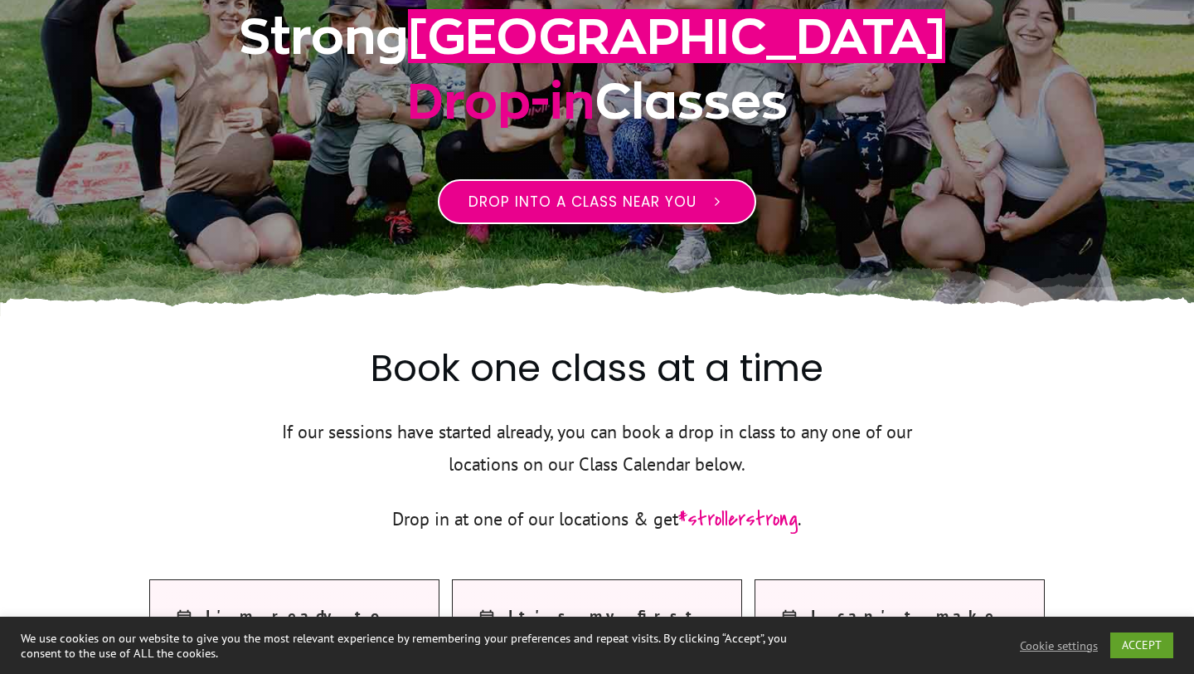
click at [578, 196] on span "Drop into a class near you" at bounding box center [583, 202] width 228 height 20
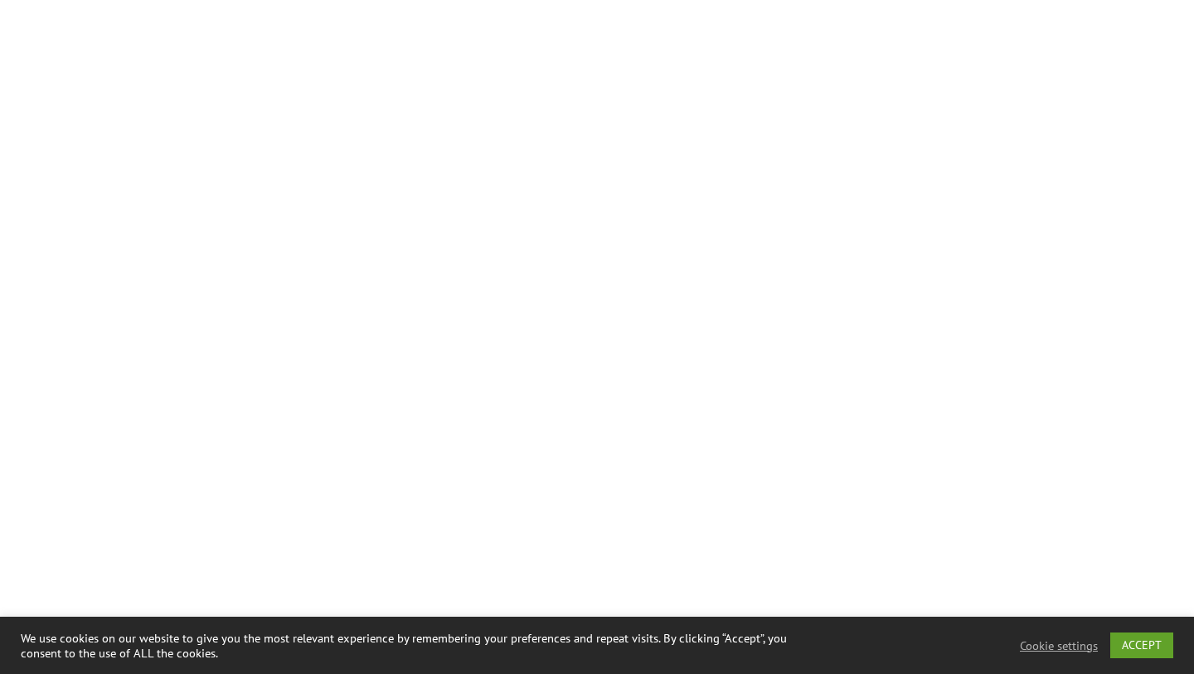
scroll to position [1340, 0]
